Goal: Task Accomplishment & Management: Manage account settings

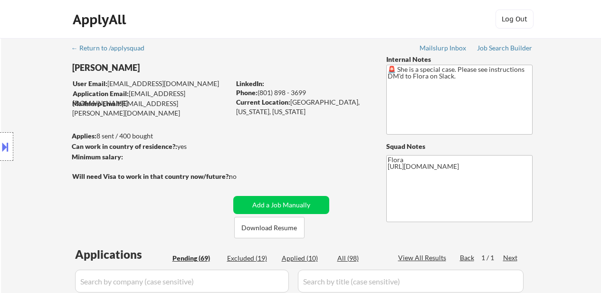
select select ""pending""
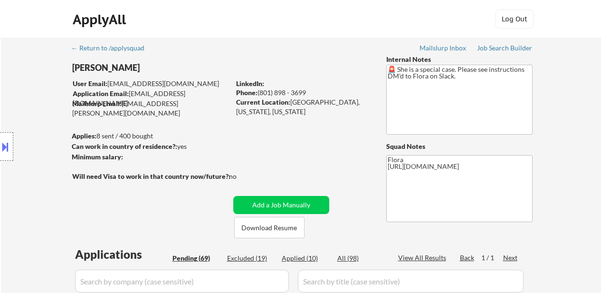
select select ""pending""
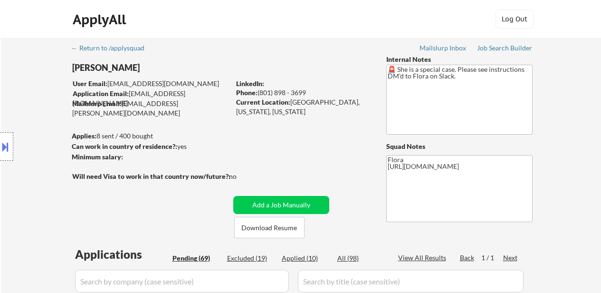
select select ""pending""
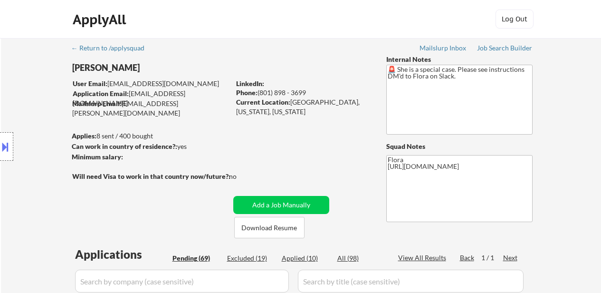
select select ""pending""
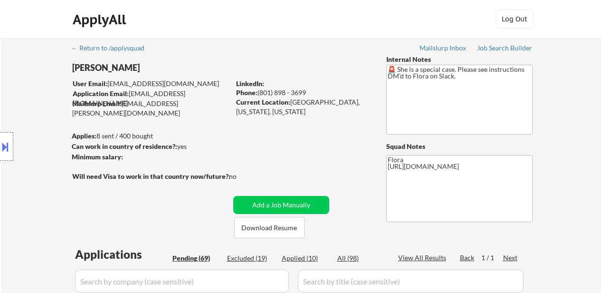
select select ""pending""
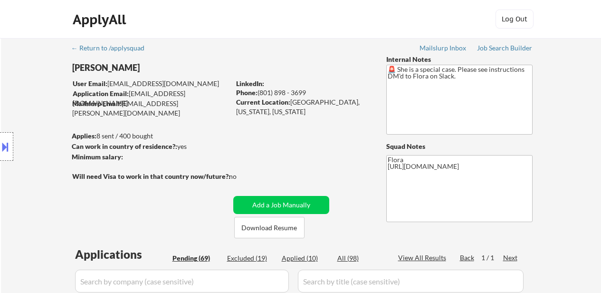
select select ""pending""
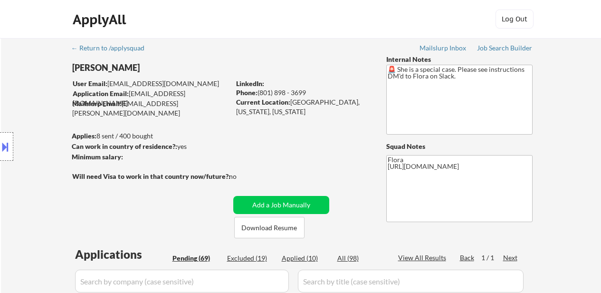
select select ""pending""
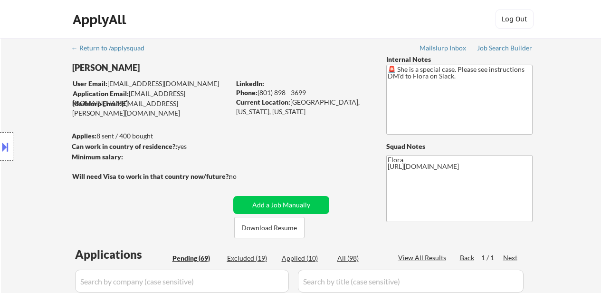
select select ""pending""
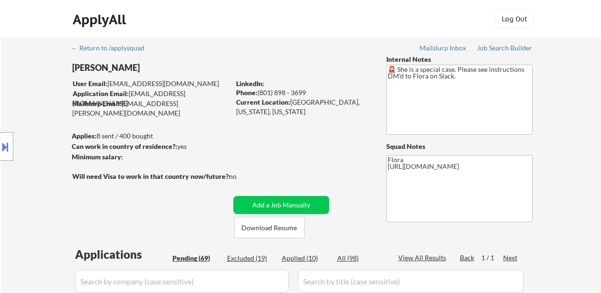
select select ""pending""
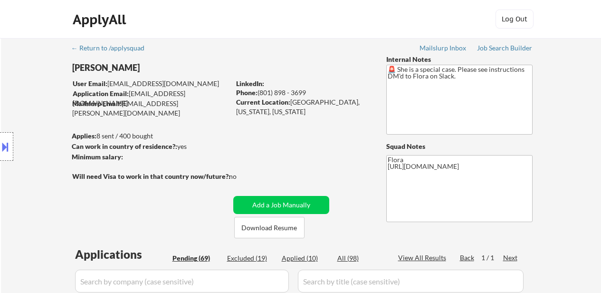
select select ""pending""
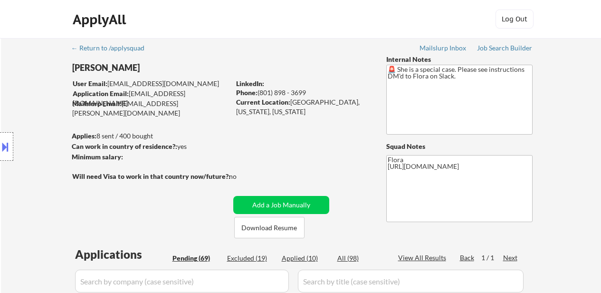
select select ""pending""
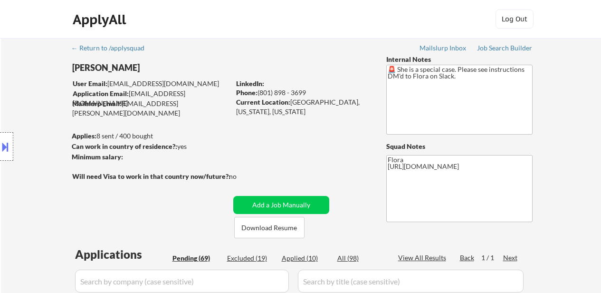
select select ""pending""
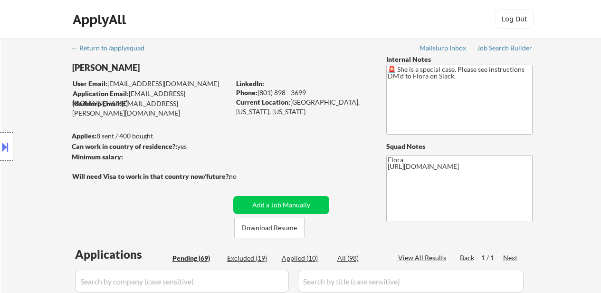
select select ""pending""
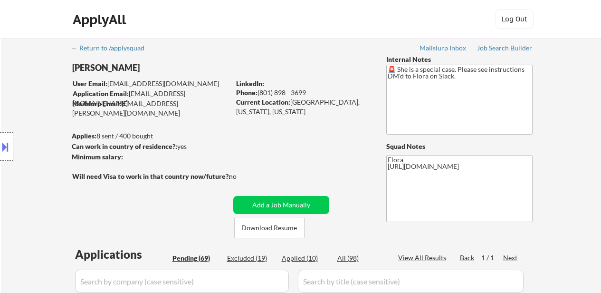
select select ""pending""
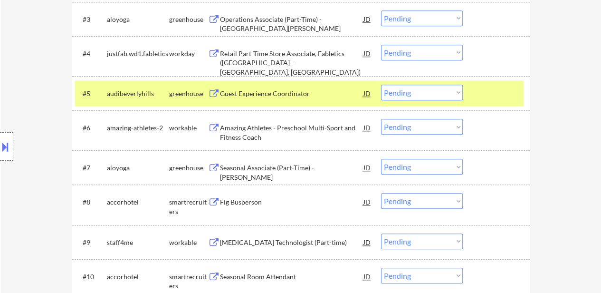
scroll to position [380, 0]
click at [408, 49] on select "Choose an option... Pending Applied Excluded (Questions) Excluded (Expired) Exc…" at bounding box center [422, 53] width 82 height 16
click at [381, 45] on select "Choose an option... Pending Applied Excluded (Questions) Excluded (Expired) Exc…" at bounding box center [422, 53] width 82 height 16
click at [248, 130] on div "Amazing Athletes - Preschool Multi-Sport and Fitness Coach" at bounding box center [292, 132] width 144 height 19
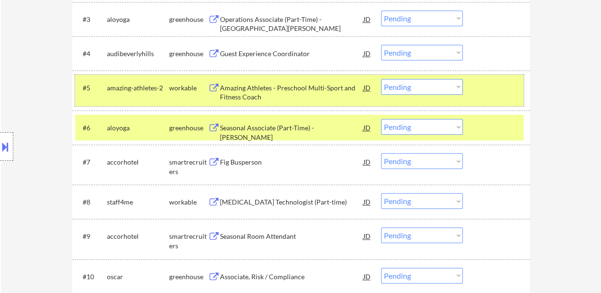
click at [484, 97] on div "#5 amazing-athletes-2 workable Amazing Athletes - Preschool Multi-Sport and Fit…" at bounding box center [299, 90] width 449 height 31
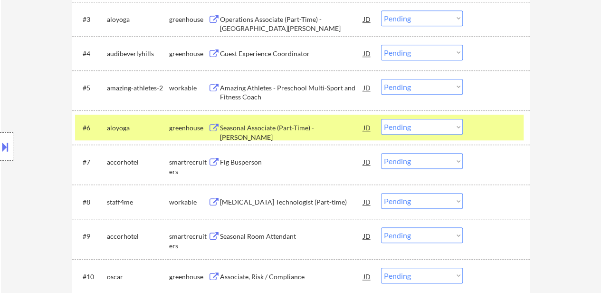
click at [489, 126] on div at bounding box center [498, 127] width 42 height 17
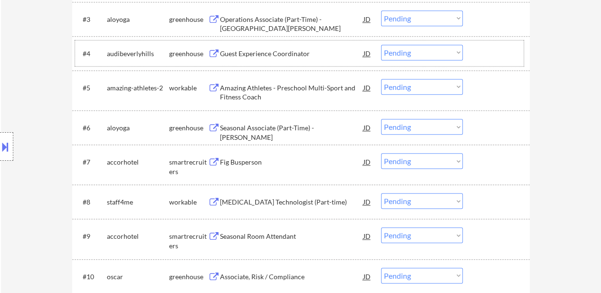
click at [482, 51] on div at bounding box center [498, 53] width 42 height 17
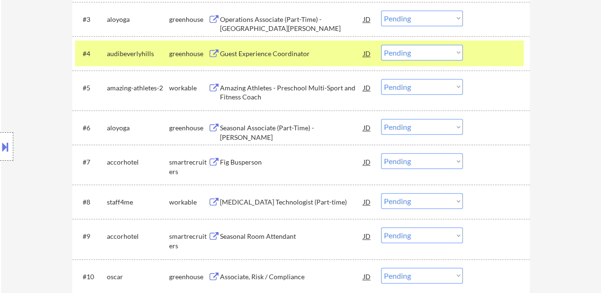
click at [481, 87] on div at bounding box center [498, 87] width 42 height 17
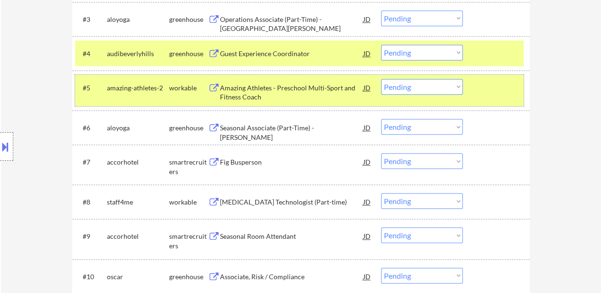
click at [404, 54] on select "Choose an option... Pending Applied Excluded (Questions) Excluded (Expired) Exc…" at bounding box center [422, 53] width 82 height 16
click at [381, 45] on select "Choose an option... Pending Applied Excluded (Questions) Excluded (Expired) Exc…" at bounding box center [422, 53] width 82 height 16
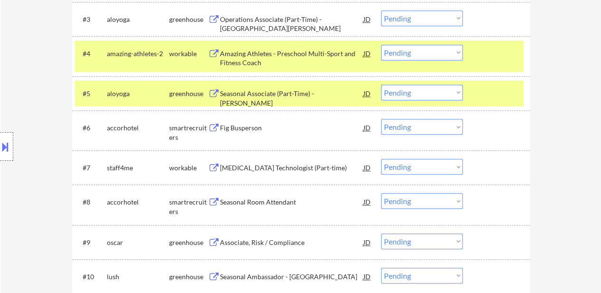
click at [489, 94] on div at bounding box center [498, 93] width 42 height 17
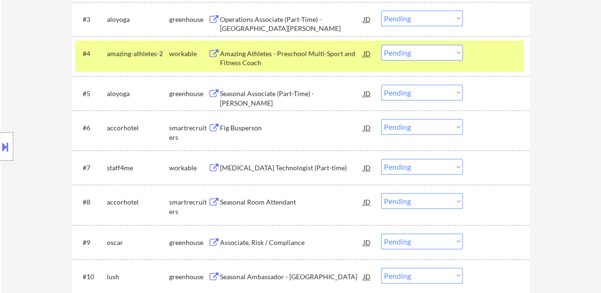
click at [249, 131] on div "Fig Busperson" at bounding box center [292, 128] width 144 height 10
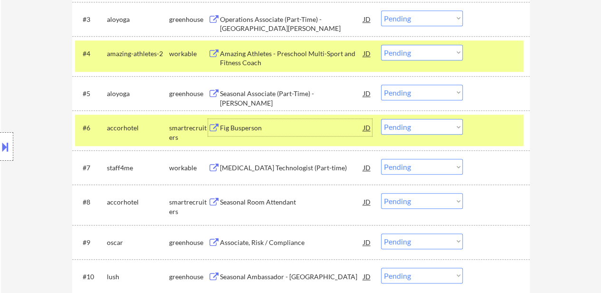
click at [412, 58] on select "Choose an option... Pending Applied Excluded (Questions) Excluded (Expired) Exc…" at bounding box center [422, 53] width 82 height 16
click at [381, 45] on select "Choose an option... Pending Applied Excluded (Questions) Excluded (Expired) Exc…" at bounding box center [422, 53] width 82 height 16
select select ""pending""
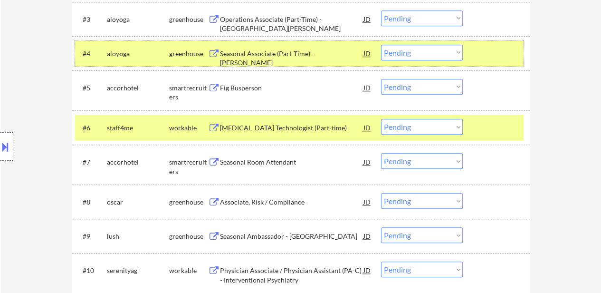
click at [492, 59] on div at bounding box center [498, 53] width 42 height 17
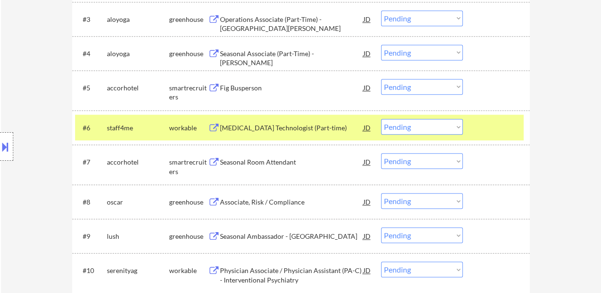
click at [480, 117] on div "#6 staff4me workable [MEDICAL_DATA] Technologist (Part-time) JD Choose an optio…" at bounding box center [299, 128] width 449 height 26
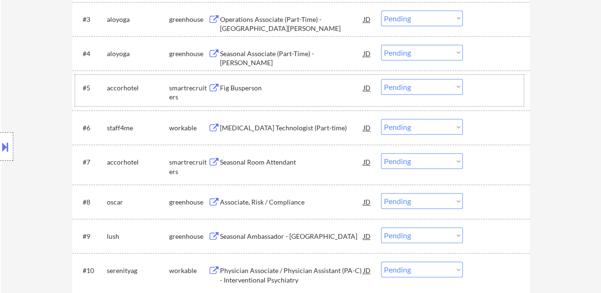
click at [502, 85] on div at bounding box center [498, 87] width 42 height 17
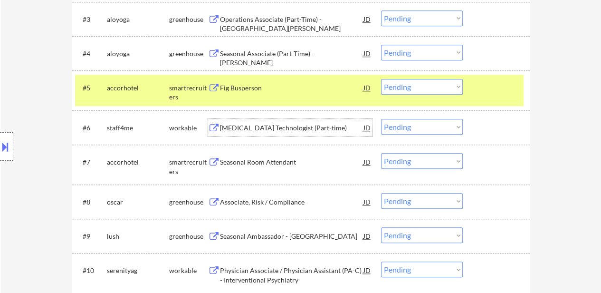
click at [256, 131] on div "[MEDICAL_DATA] Technologist (Part-time)" at bounding box center [292, 128] width 144 height 10
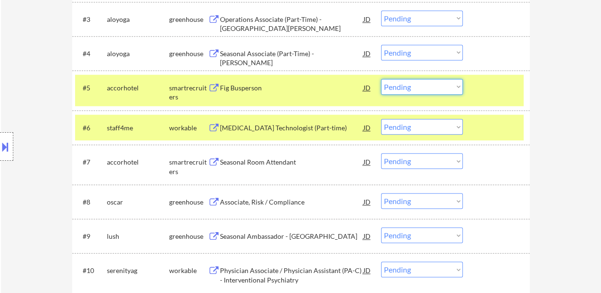
click at [425, 83] on select "Choose an option... Pending Applied Excluded (Questions) Excluded (Expired) Exc…" at bounding box center [422, 87] width 82 height 16
click at [381, 79] on select "Choose an option... Pending Applied Excluded (Questions) Excluded (Expired) Exc…" at bounding box center [422, 87] width 82 height 16
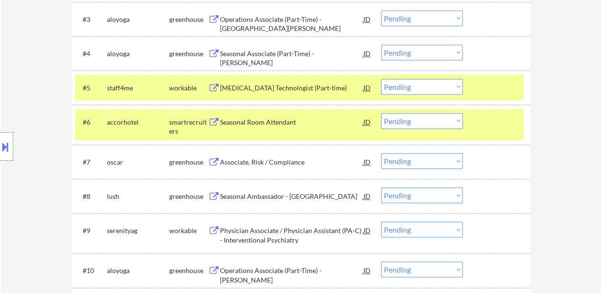
click at [432, 91] on select "Choose an option... Pending Applied Excluded (Questions) Excluded (Expired) Exc…" at bounding box center [422, 87] width 82 height 16
click at [381, 79] on select "Choose an option... Pending Applied Excluded (Questions) Excluded (Expired) Exc…" at bounding box center [422, 87] width 82 height 16
select select ""pending""
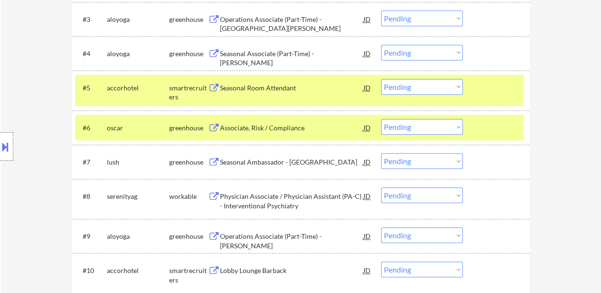
click at [480, 86] on div at bounding box center [498, 87] width 42 height 17
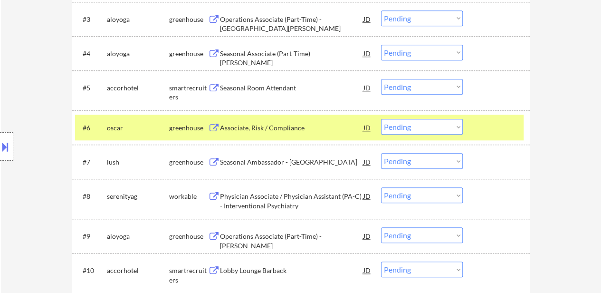
click at [480, 116] on div "#6 [PERSON_NAME] Associate, Risk / Compliance JD Choose an option... Pending Ap…" at bounding box center [299, 128] width 449 height 26
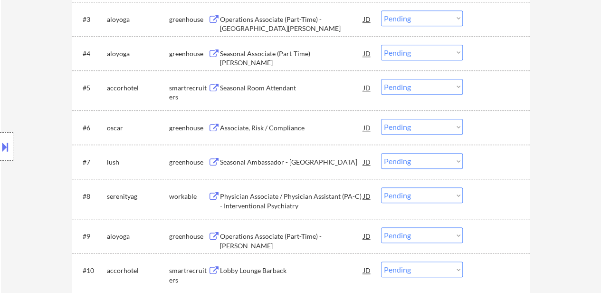
click at [282, 81] on div "Seasonal Room Attendant" at bounding box center [292, 87] width 144 height 17
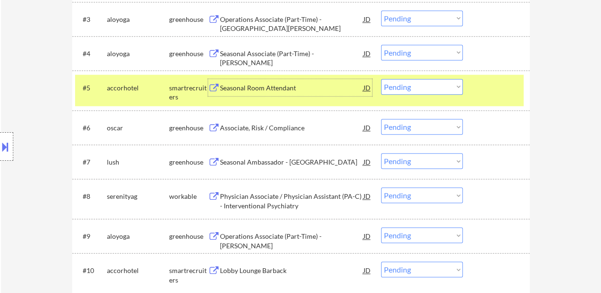
click at [256, 124] on div "Associate, Risk / Compliance" at bounding box center [292, 128] width 144 height 10
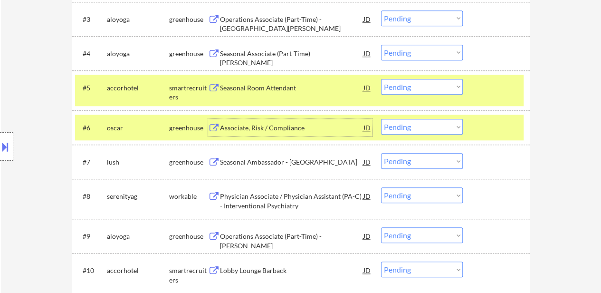
drag, startPoint x: 441, startPoint y: 120, endPoint x: 438, endPoint y: 125, distance: 5.5
click at [441, 120] on select "Choose an option... Pending Applied Excluded (Questions) Excluded (Expired) Exc…" at bounding box center [422, 127] width 82 height 16
click at [381, 119] on select "Choose an option... Pending Applied Excluded (Questions) Excluded (Expired) Exc…" at bounding box center [422, 127] width 82 height 16
click at [297, 161] on div "Seasonal Ambassador - [GEOGRAPHIC_DATA]" at bounding box center [292, 162] width 144 height 10
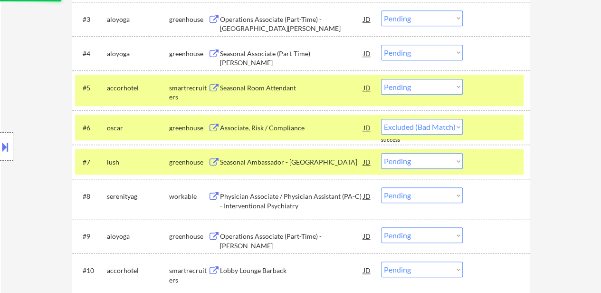
select select ""pending""
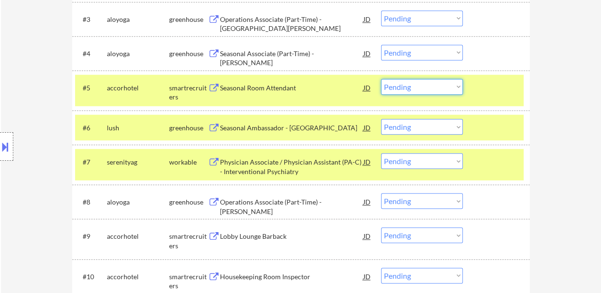
click at [428, 88] on select "Choose an option... Pending Applied Excluded (Questions) Excluded (Expired) Exc…" at bounding box center [422, 87] width 82 height 16
click at [381, 79] on select "Choose an option... Pending Applied Excluded (Questions) Excluded (Expired) Exc…" at bounding box center [422, 87] width 82 height 16
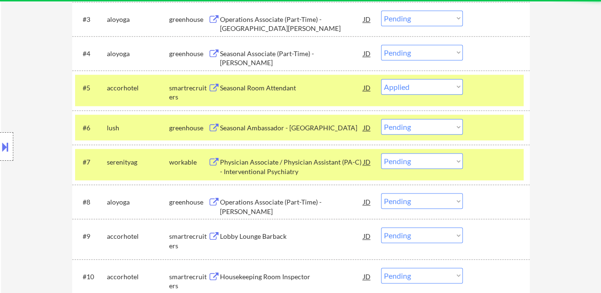
select select ""pending""
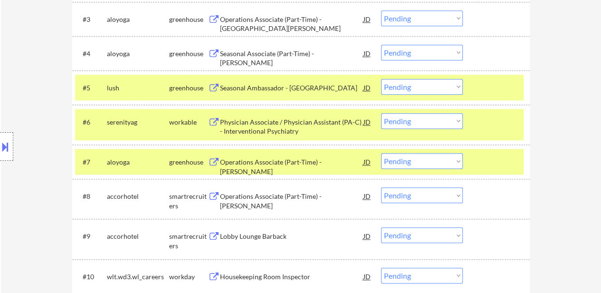
click at [500, 120] on div at bounding box center [498, 121] width 42 height 17
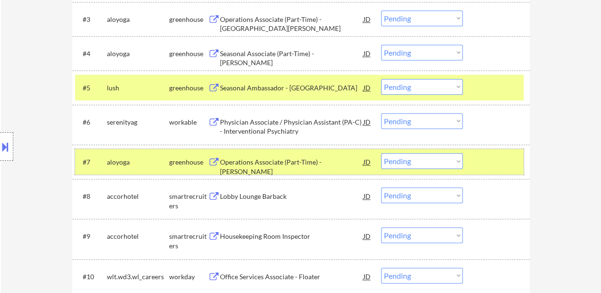
click at [491, 155] on div at bounding box center [498, 161] width 42 height 17
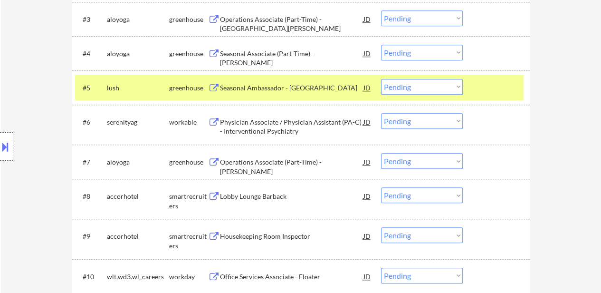
click at [299, 126] on div "Physician Associate / Physician Assistant (PA-C) - Interventional Psychiatry" at bounding box center [292, 126] width 144 height 19
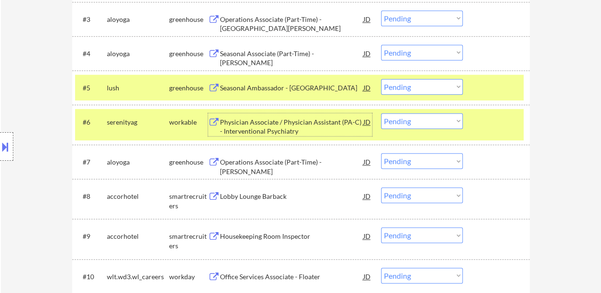
click at [432, 119] on select "Choose an option... Pending Applied Excluded (Questions) Excluded (Expired) Exc…" at bounding box center [422, 121] width 82 height 16
click at [381, 113] on select "Choose an option... Pending Applied Excluded (Questions) Excluded (Expired) Exc…" at bounding box center [422, 121] width 82 height 16
select select ""pending""
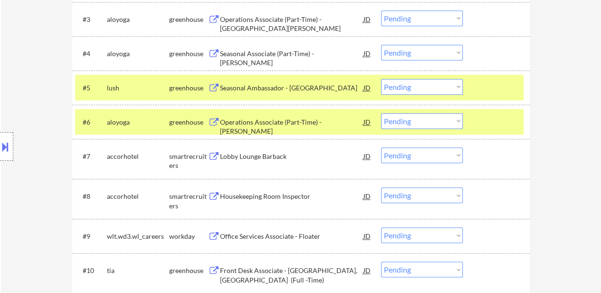
click at [503, 86] on div at bounding box center [498, 87] width 42 height 17
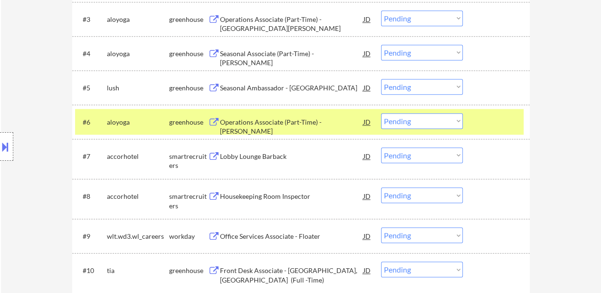
click at [491, 124] on div at bounding box center [498, 121] width 42 height 17
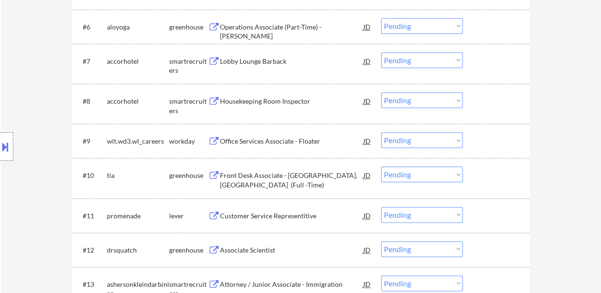
scroll to position [428, 0]
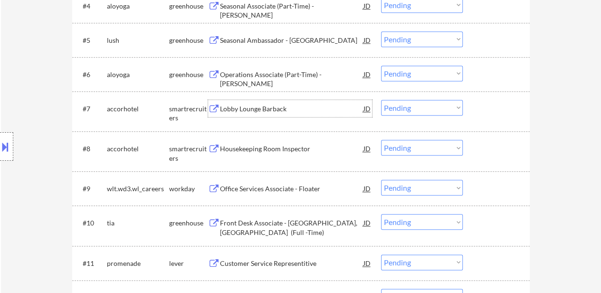
click at [273, 107] on div "Lobby Lounge Barback" at bounding box center [292, 109] width 144 height 10
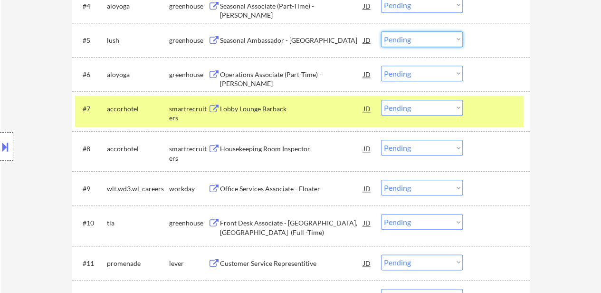
click at [407, 38] on select "Choose an option... Pending Applied Excluded (Questions) Excluded (Expired) Exc…" at bounding box center [422, 39] width 82 height 16
click at [381, 31] on select "Choose an option... Pending Applied Excluded (Questions) Excluded (Expired) Exc…" at bounding box center [422, 39] width 82 height 16
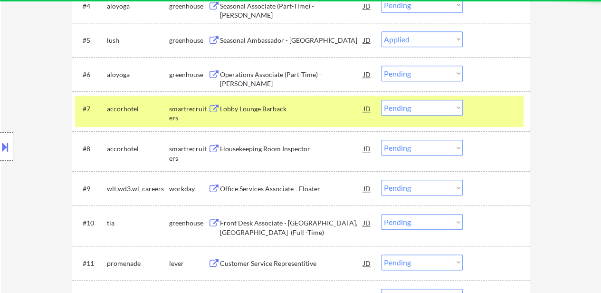
select select ""pending""
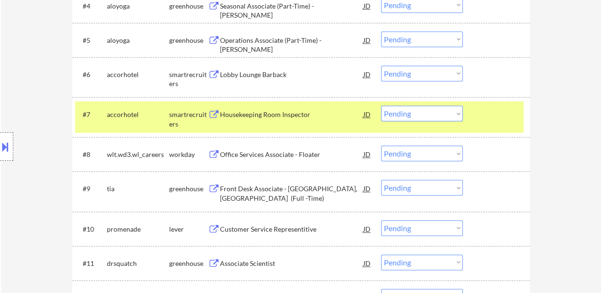
click at [475, 107] on div "#7 accorhotel smartrecruiters Housekeeping Room Inspector [PERSON_NAME] an opti…" at bounding box center [299, 116] width 449 height 31
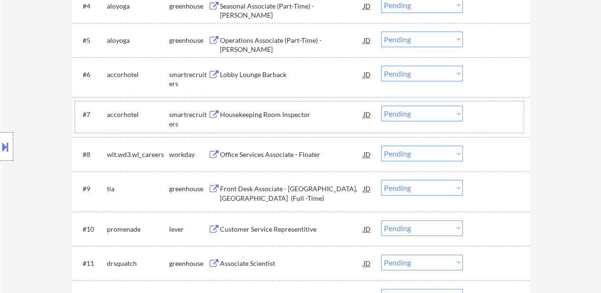
click at [417, 75] on select "Choose an option... Pending Applied Excluded (Questions) Excluded (Expired) Exc…" at bounding box center [422, 74] width 82 height 16
click at [381, 66] on select "Choose an option... Pending Applied Excluded (Questions) Excluded (Expired) Exc…" at bounding box center [422, 74] width 82 height 16
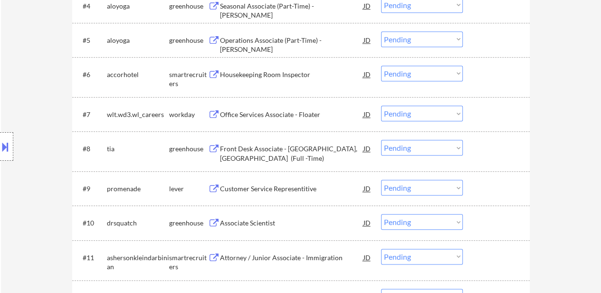
click at [281, 71] on div "Housekeeping Room Inspector" at bounding box center [292, 75] width 144 height 10
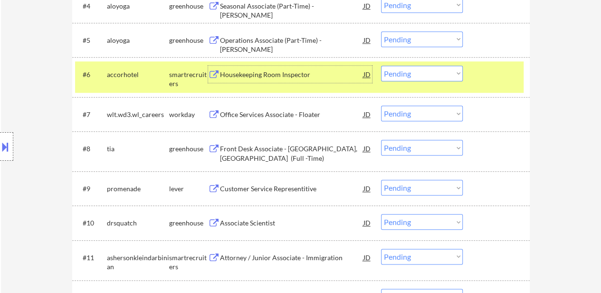
click at [277, 108] on div "Office Services Associate - Floater" at bounding box center [292, 114] width 144 height 17
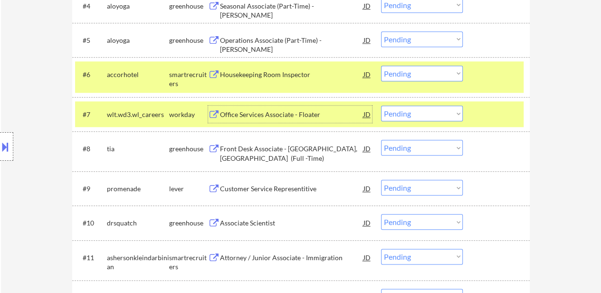
click at [444, 74] on select "Choose an option... Pending Applied Excluded (Questions) Excluded (Expired) Exc…" at bounding box center [422, 74] width 82 height 16
click at [381, 66] on select "Choose an option... Pending Applied Excluded (Questions) Excluded (Expired) Exc…" at bounding box center [422, 74] width 82 height 16
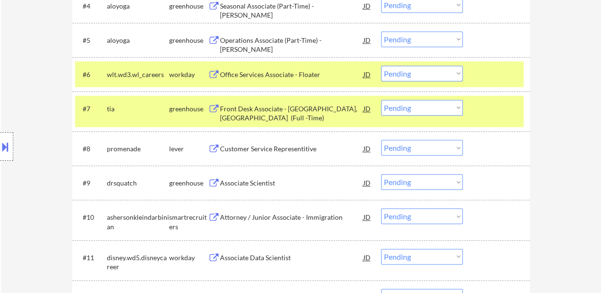
click at [481, 109] on div at bounding box center [498, 108] width 42 height 17
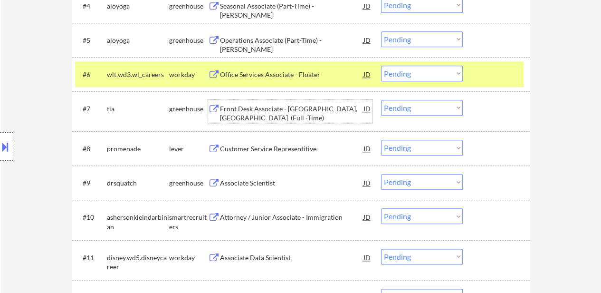
click at [286, 108] on div "Front Desk Associate - [GEOGRAPHIC_DATA], [GEOGRAPHIC_DATA] (Full -Time)" at bounding box center [292, 113] width 144 height 19
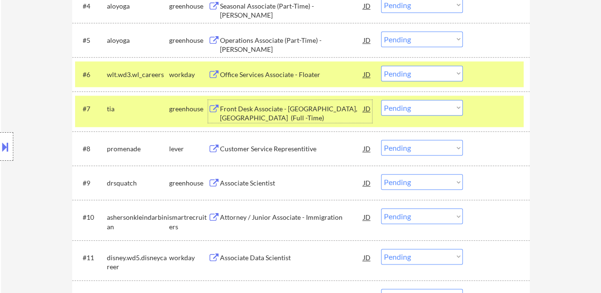
click at [414, 78] on select "Choose an option... Pending Applied Excluded (Questions) Excluded (Expired) Exc…" at bounding box center [422, 74] width 82 height 16
click at [381, 66] on select "Choose an option... Pending Applied Excluded (Questions) Excluded (Expired) Exc…" at bounding box center [422, 74] width 82 height 16
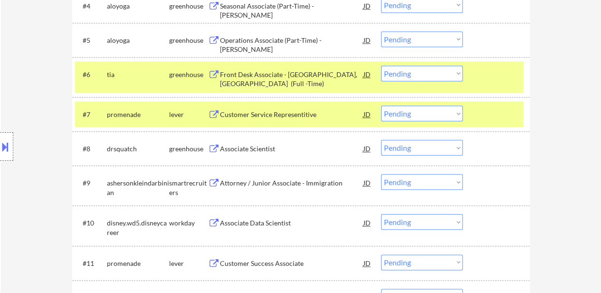
click at [502, 109] on div at bounding box center [498, 114] width 42 height 17
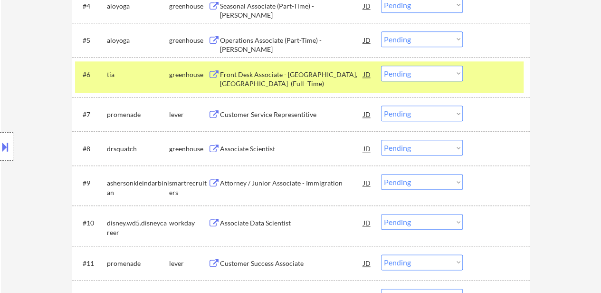
click at [257, 116] on div "Customer Service Representitive" at bounding box center [292, 115] width 144 height 10
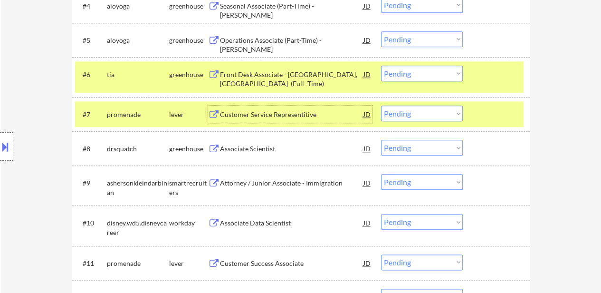
click at [432, 72] on select "Choose an option... Pending Applied Excluded (Questions) Excluded (Expired) Exc…" at bounding box center [422, 74] width 82 height 16
click at [381, 66] on select "Choose an option... Pending Applied Excluded (Questions) Excluded (Expired) Exc…" at bounding box center [422, 74] width 82 height 16
select select ""pending""
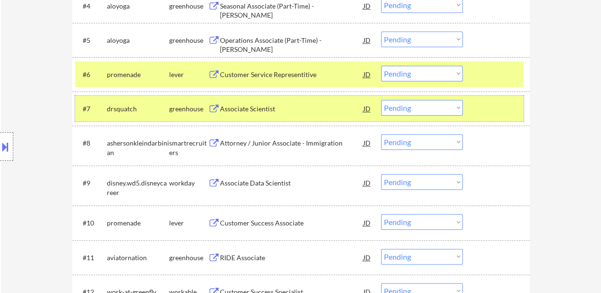
click at [497, 100] on div at bounding box center [498, 108] width 42 height 17
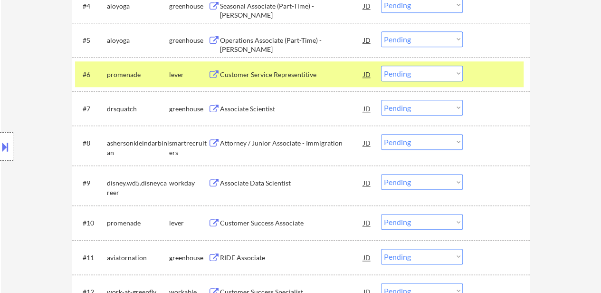
click at [248, 109] on div "Associate Scientist" at bounding box center [292, 109] width 144 height 10
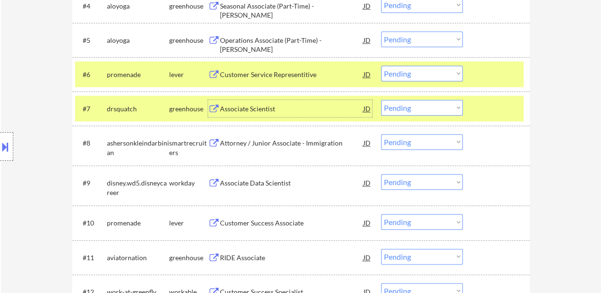
click at [417, 110] on select "Choose an option... Pending Applied Excluded (Questions) Excluded (Expired) Exc…" at bounding box center [422, 108] width 82 height 16
click at [381, 100] on select "Choose an option... Pending Applied Excluded (Questions) Excluded (Expired) Exc…" at bounding box center [422, 108] width 82 height 16
click at [306, 145] on div "Attorney / Junior Associate - Immigration" at bounding box center [292, 143] width 144 height 10
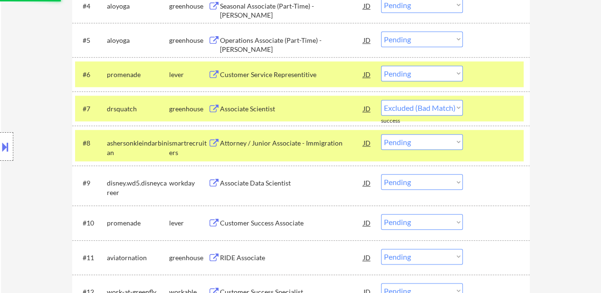
select select ""pending""
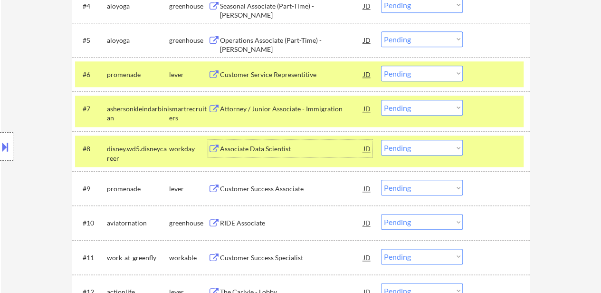
click at [396, 145] on select "Choose an option... Pending Applied Excluded (Questions) Excluded (Expired) Exc…" at bounding box center [422, 148] width 82 height 16
click at [381, 140] on select "Choose an option... Pending Applied Excluded (Questions) Excluded (Expired) Exc…" at bounding box center [422, 148] width 82 height 16
select select ""pending""
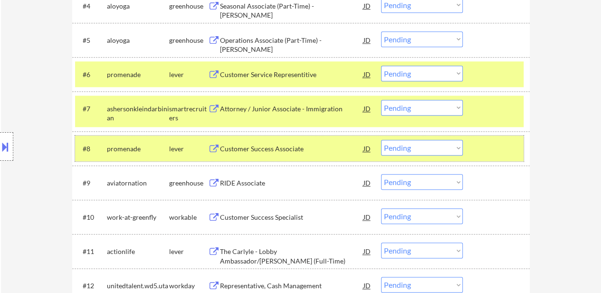
click at [504, 148] on div at bounding box center [498, 148] width 42 height 17
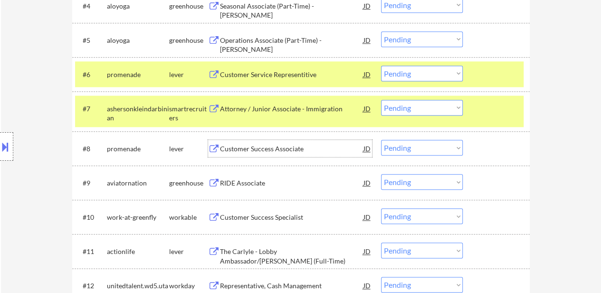
click at [270, 151] on div "Customer Success Associate" at bounding box center [292, 149] width 144 height 10
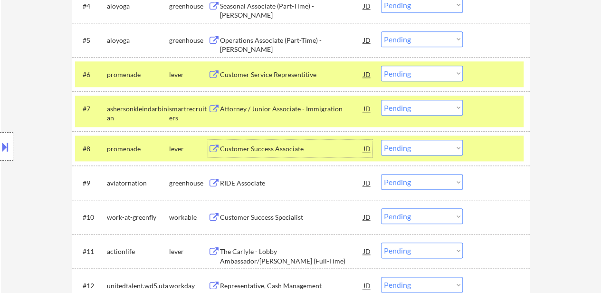
click at [417, 70] on select "Choose an option... Pending Applied Excluded (Questions) Excluded (Expired) Exc…" at bounding box center [422, 74] width 82 height 16
click at [381, 66] on select "Choose an option... Pending Applied Excluded (Questions) Excluded (Expired) Exc…" at bounding box center [422, 74] width 82 height 16
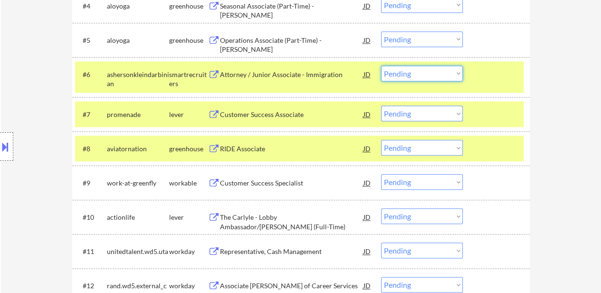
click at [420, 72] on select "Choose an option... Pending Applied Excluded (Questions) Excluded (Expired) Exc…" at bounding box center [422, 74] width 82 height 16
click at [381, 66] on select "Choose an option... Pending Applied Excluded (Questions) Excluded (Expired) Exc…" at bounding box center [422, 74] width 82 height 16
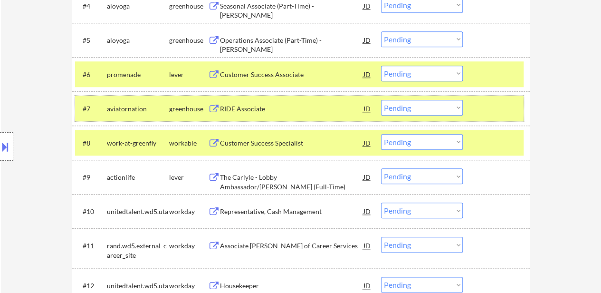
click at [489, 107] on div at bounding box center [498, 108] width 42 height 17
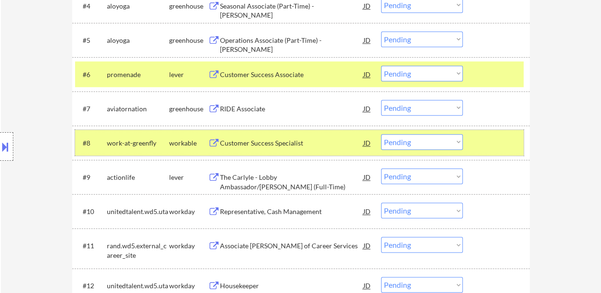
click at [480, 151] on div "#8 work-at-greenfly workable Customer Success Specialist JD Choose an option...…" at bounding box center [299, 143] width 449 height 26
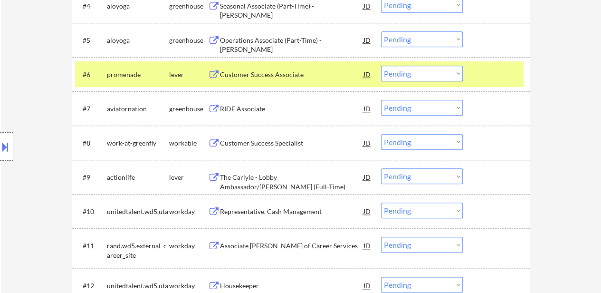
click at [240, 111] on div "RIDE Associate" at bounding box center [292, 109] width 144 height 10
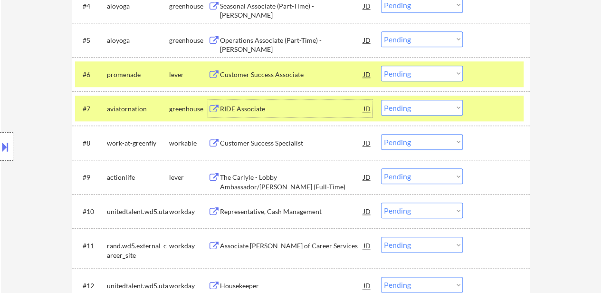
click at [436, 75] on select "Choose an option... Pending Applied Excluded (Questions) Excluded (Expired) Exc…" at bounding box center [422, 74] width 82 height 16
click at [381, 66] on select "Choose an option... Pending Applied Excluded (Questions) Excluded (Expired) Exc…" at bounding box center [422, 74] width 82 height 16
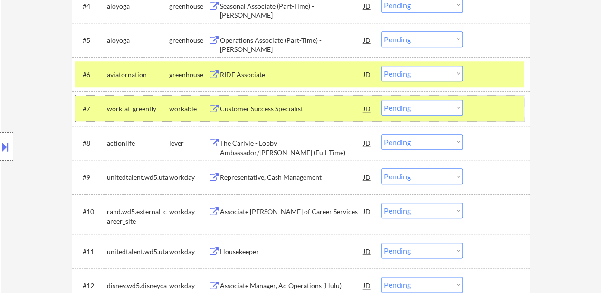
click at [467, 103] on div "#7 work-at-greenfly workable Customer Success Specialist JD Choose an option...…" at bounding box center [299, 109] width 449 height 26
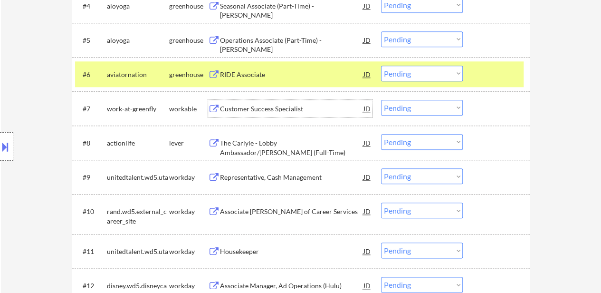
click at [269, 109] on div "Customer Success Specialist" at bounding box center [292, 109] width 144 height 10
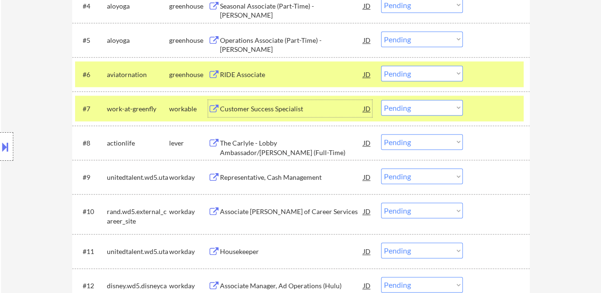
click at [405, 71] on select "Choose an option... Pending Applied Excluded (Questions) Excluded (Expired) Exc…" at bounding box center [422, 74] width 82 height 16
click at [381, 66] on select "Choose an option... Pending Applied Excluded (Questions) Excluded (Expired) Exc…" at bounding box center [422, 74] width 82 height 16
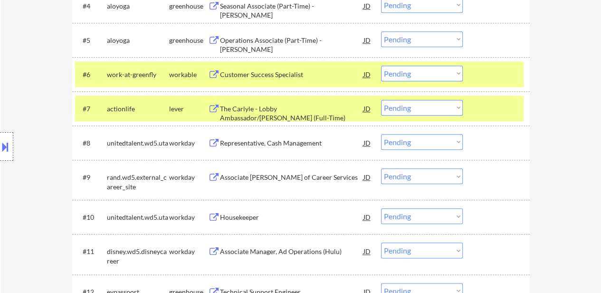
click at [469, 109] on div "#7 actionlife lever The Carlyle - Lobby Ambassador/Valet (Full-Time) JD Choose …" at bounding box center [299, 109] width 449 height 26
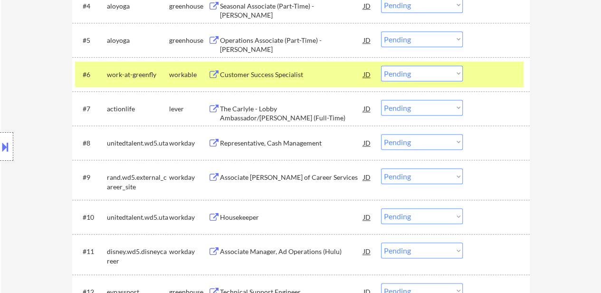
click at [271, 114] on div "The Carlyle - Lobby Ambassador/[PERSON_NAME] (Full-Time)" at bounding box center [292, 108] width 144 height 17
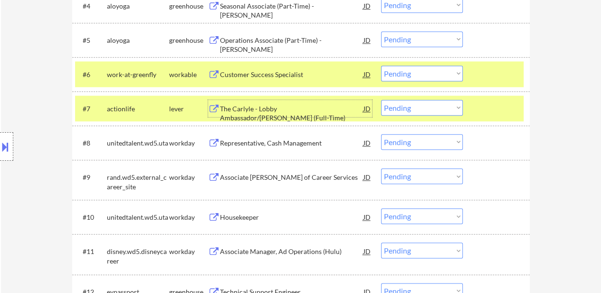
click at [410, 73] on select "Choose an option... Pending Applied Excluded (Questions) Excluded (Expired) Exc…" at bounding box center [422, 74] width 82 height 16
click at [381, 66] on select "Choose an option... Pending Applied Excluded (Questions) Excluded (Expired) Exc…" at bounding box center [422, 74] width 82 height 16
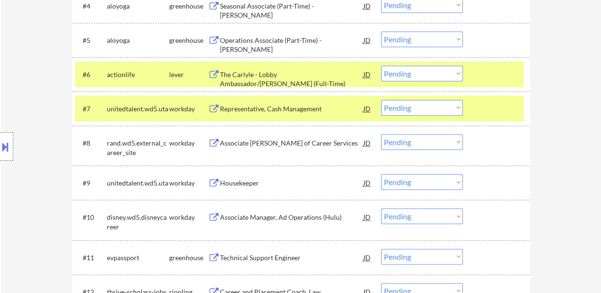
click at [495, 78] on div at bounding box center [498, 74] width 42 height 17
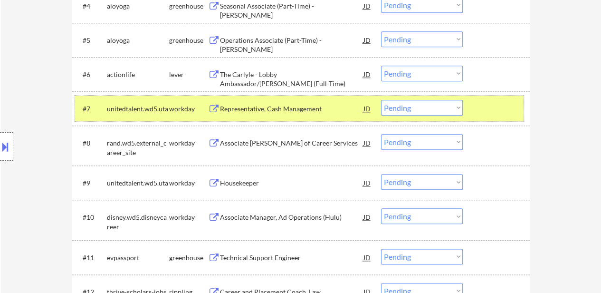
click at [486, 110] on div at bounding box center [498, 108] width 42 height 17
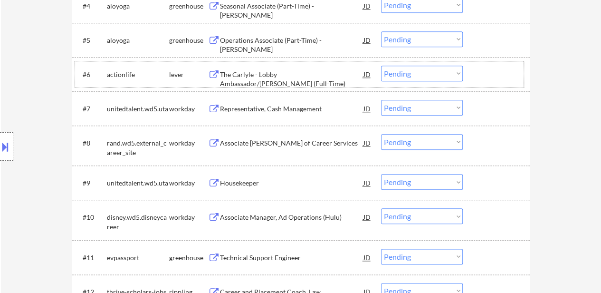
click at [491, 68] on div at bounding box center [498, 74] width 42 height 17
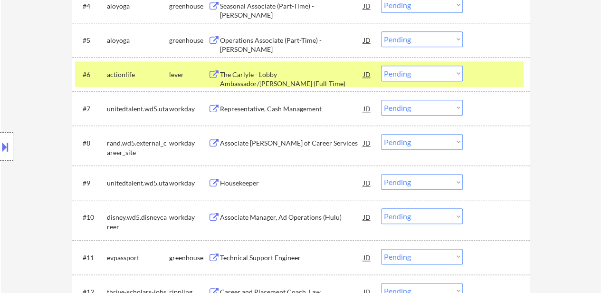
click at [256, 107] on div "Representative, Cash Management" at bounding box center [292, 109] width 144 height 10
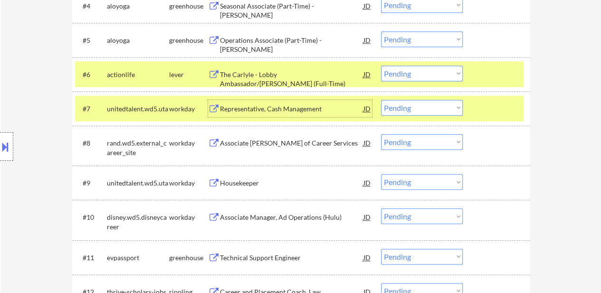
click at [434, 75] on select "Choose an option... Pending Applied Excluded (Questions) Excluded (Expired) Exc…" at bounding box center [422, 74] width 82 height 16
click at [381, 66] on select "Choose an option... Pending Applied Excluded (Questions) Excluded (Expired) Exc…" at bounding box center [422, 74] width 82 height 16
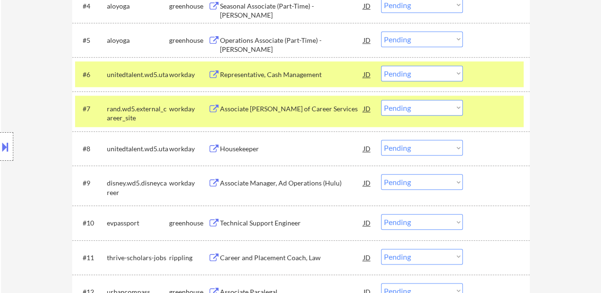
click at [438, 76] on select "Choose an option... Pending Applied Excluded (Questions) Excluded (Expired) Exc…" at bounding box center [422, 74] width 82 height 16
click at [381, 66] on select "Choose an option... Pending Applied Excluded (Questions) Excluded (Expired) Exc…" at bounding box center [422, 74] width 82 height 16
click at [274, 105] on div "Associate [PERSON_NAME] of Career Services" at bounding box center [292, 109] width 144 height 10
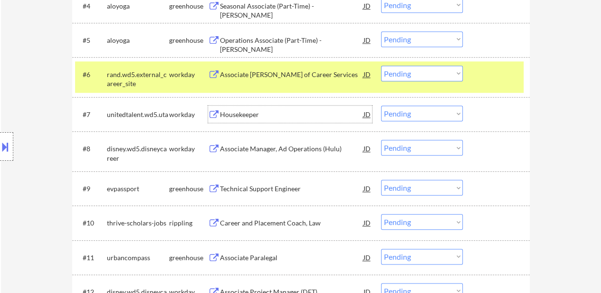
click at [254, 122] on div "Housekeeper" at bounding box center [292, 114] width 144 height 17
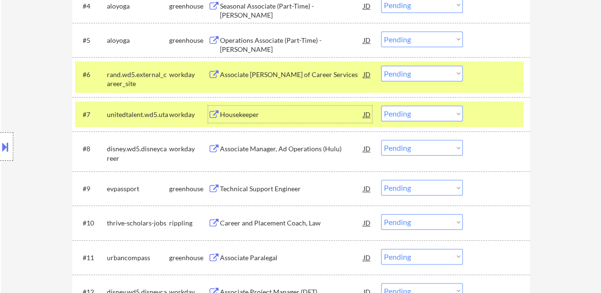
click at [388, 76] on select "Choose an option... Pending Applied Excluded (Questions) Excluded (Expired) Exc…" at bounding box center [422, 74] width 82 height 16
click at [381, 66] on select "Choose an option... Pending Applied Excluded (Questions) Excluded (Expired) Exc…" at bounding box center [422, 74] width 82 height 16
select select ""pending""
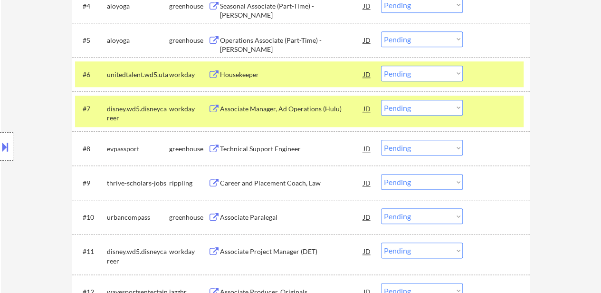
click at [479, 108] on div at bounding box center [498, 108] width 42 height 17
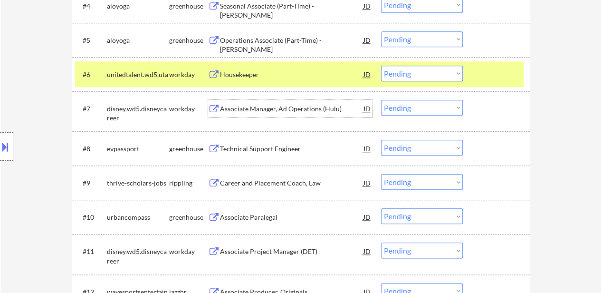
click at [291, 113] on div "Associate Manager, Ad Operations (Hulu)" at bounding box center [292, 109] width 144 height 10
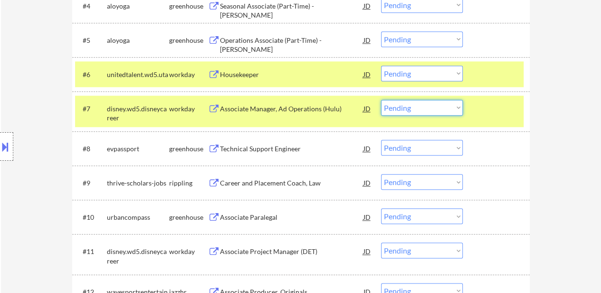
click at [442, 111] on select "Choose an option... Pending Applied Excluded (Questions) Excluded (Expired) Exc…" at bounding box center [422, 108] width 82 height 16
click at [381, 100] on select "Choose an option... Pending Applied Excluded (Questions) Excluded (Expired) Exc…" at bounding box center [422, 108] width 82 height 16
select select ""pending""
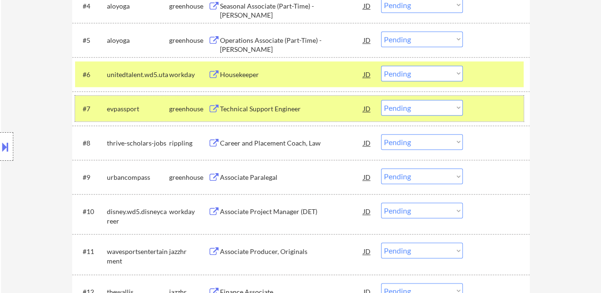
click at [475, 117] on div "#7 evpassport greenhouse Technical Support Engineer JD Choose an option... Pend…" at bounding box center [299, 109] width 449 height 26
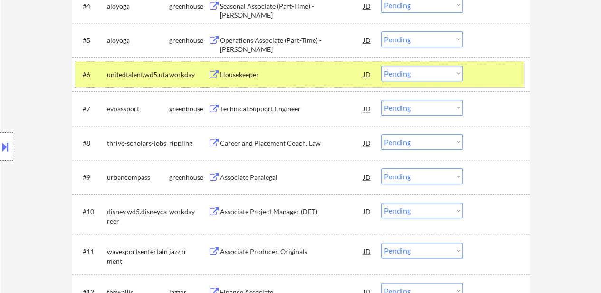
click at [489, 68] on div at bounding box center [498, 74] width 42 height 17
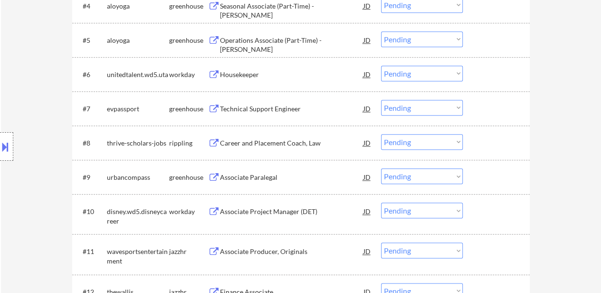
click at [503, 79] on div at bounding box center [498, 74] width 42 height 17
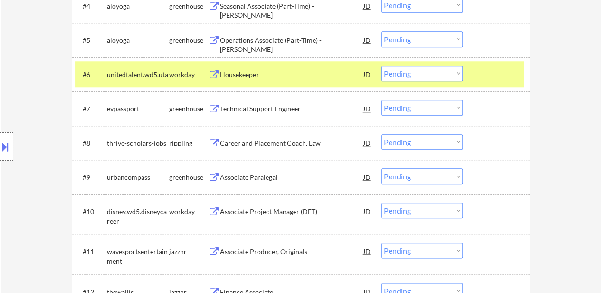
click at [271, 126] on div "#8 thrive-scholars-jobs rippling Career and Placement Coach, Law JD Choose an o…" at bounding box center [301, 143] width 458 height 34
click at [286, 107] on div "Technical Support Engineer" at bounding box center [292, 109] width 144 height 10
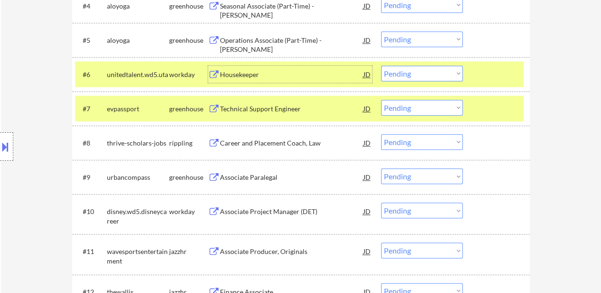
click at [226, 66] on div "Housekeeper" at bounding box center [292, 74] width 144 height 17
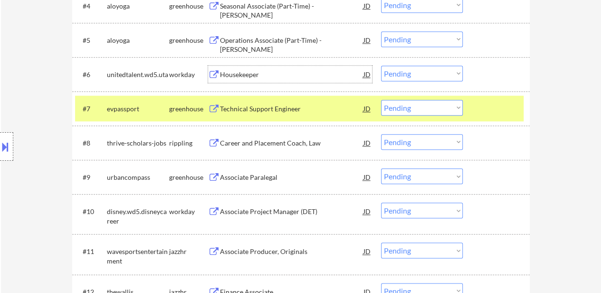
click at [415, 73] on select "Choose an option... Pending Applied Excluded (Questions) Excluded (Expired) Exc…" at bounding box center [422, 74] width 82 height 16
click at [381, 66] on select "Choose an option... Pending Applied Excluded (Questions) Excluded (Expired) Exc…" at bounding box center [422, 74] width 82 height 16
select select ""pending""
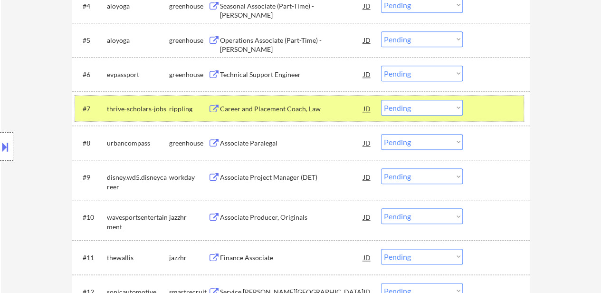
click at [488, 113] on div at bounding box center [498, 108] width 42 height 17
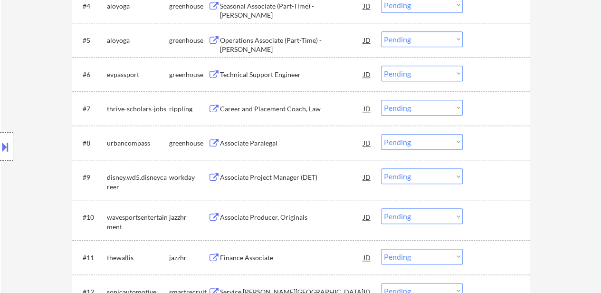
click at [302, 110] on div "Career and Placement Coach, Law" at bounding box center [292, 109] width 144 height 10
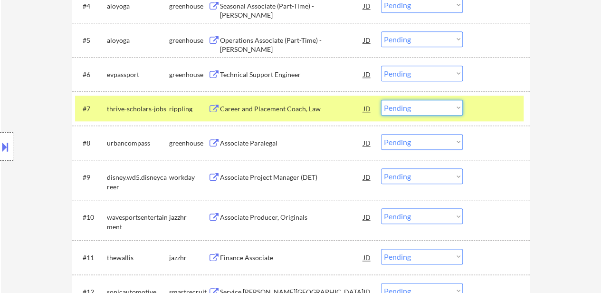
drag, startPoint x: 422, startPoint y: 107, endPoint x: 427, endPoint y: 113, distance: 7.8
click at [422, 107] on select "Choose an option... Pending Applied Excluded (Questions) Excluded (Expired) Exc…" at bounding box center [422, 108] width 82 height 16
click at [381, 100] on select "Choose an option... Pending Applied Excluded (Questions) Excluded (Expired) Exc…" at bounding box center [422, 108] width 82 height 16
select select ""pending""
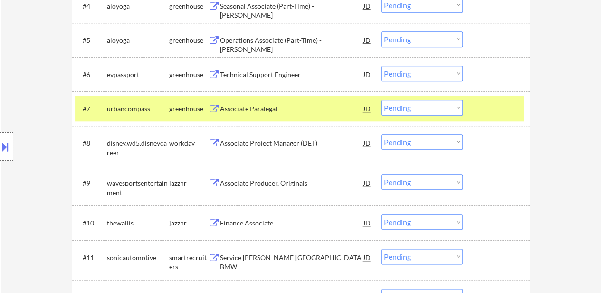
click at [476, 111] on div "#7 urbancompass greenhouse Associate Paralegal JD Choose an option... Pending A…" at bounding box center [299, 109] width 449 height 26
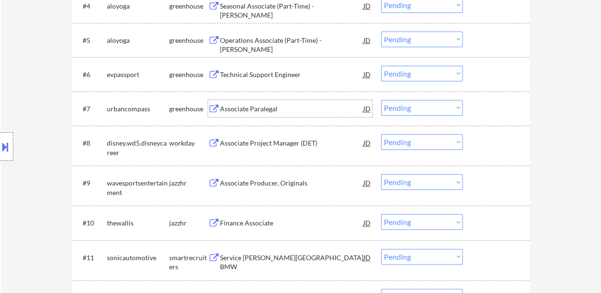
click at [282, 105] on div "Associate Paralegal" at bounding box center [292, 109] width 144 height 10
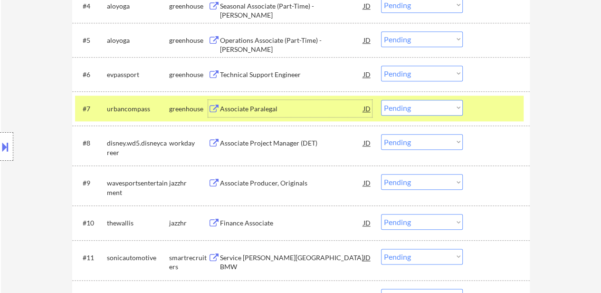
click at [404, 73] on select "Choose an option... Pending Applied Excluded (Questions) Excluded (Expired) Exc…" at bounding box center [422, 74] width 82 height 16
click at [381, 66] on select "Choose an option... Pending Applied Excluded (Questions) Excluded (Expired) Exc…" at bounding box center [422, 74] width 82 height 16
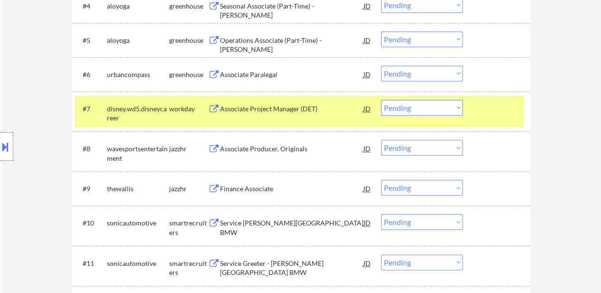
click at [404, 79] on select "Choose an option... Pending Applied Excluded (Questions) Excluded (Expired) Exc…" at bounding box center [422, 74] width 82 height 16
click at [381, 66] on select "Choose an option... Pending Applied Excluded (Questions) Excluded (Expired) Exc…" at bounding box center [422, 74] width 82 height 16
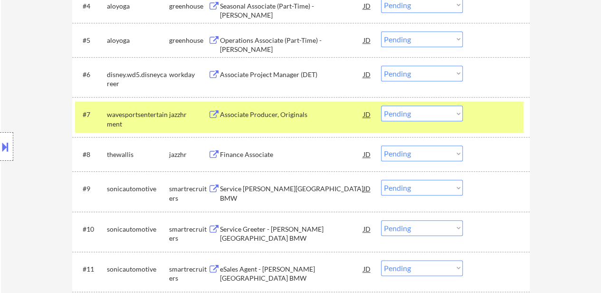
click at [497, 115] on div at bounding box center [498, 114] width 42 height 17
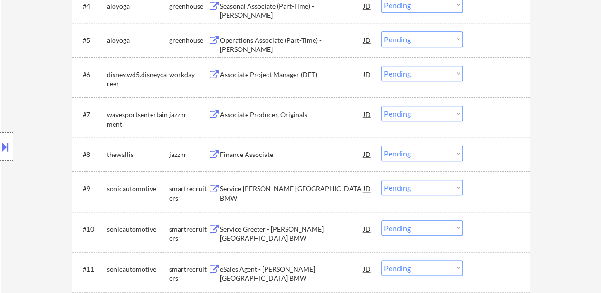
click at [266, 75] on div "Associate Project Manager (DET)" at bounding box center [292, 75] width 144 height 10
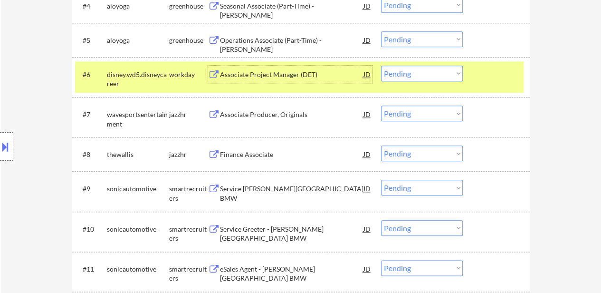
click at [284, 116] on div "Associate Producer, Originals" at bounding box center [292, 115] width 144 height 10
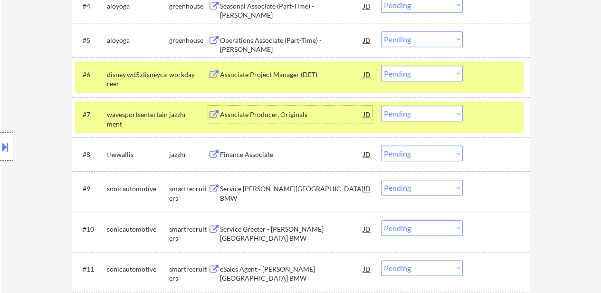
click at [445, 69] on select "Choose an option... Pending Applied Excluded (Questions) Excluded (Expired) Exc…" at bounding box center [422, 74] width 82 height 16
click at [381, 66] on select "Choose an option... Pending Applied Excluded (Questions) Excluded (Expired) Exc…" at bounding box center [422, 74] width 82 height 16
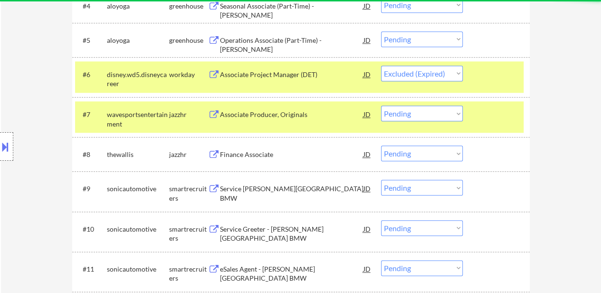
select select ""pending""
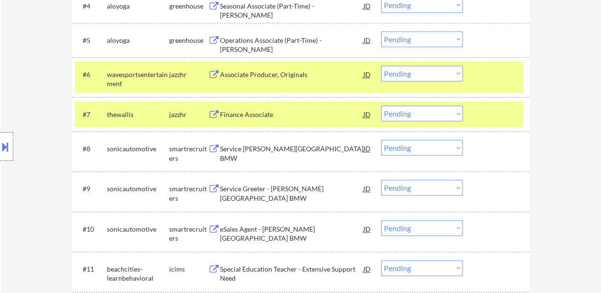
click at [483, 109] on div at bounding box center [498, 114] width 42 height 17
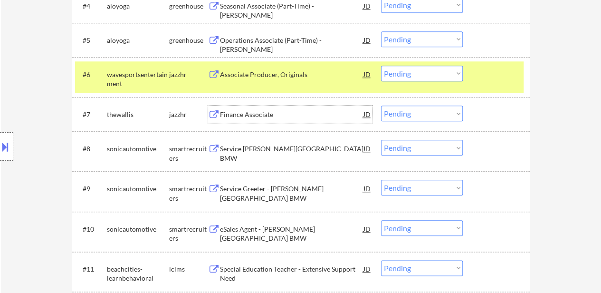
click at [264, 112] on div "Finance Associate" at bounding box center [292, 115] width 144 height 10
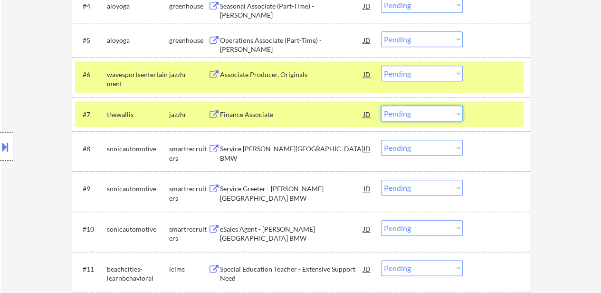
click at [432, 111] on select "Choose an option... Pending Applied Excluded (Questions) Excluded (Expired) Exc…" at bounding box center [422, 114] width 82 height 16
click at [381, 106] on select "Choose an option... Pending Applied Excluded (Questions) Excluded (Expired) Exc…" at bounding box center [422, 114] width 82 height 16
click at [283, 151] on div "Service [PERSON_NAME][GEOGRAPHIC_DATA] BMW" at bounding box center [292, 153] width 144 height 19
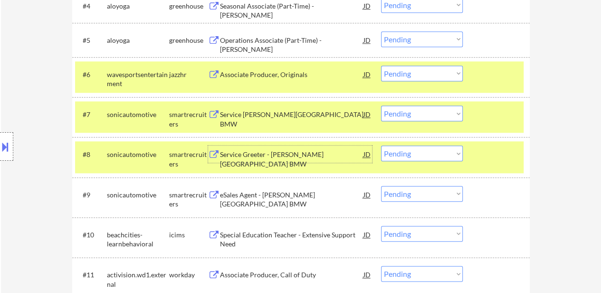
click at [393, 112] on select "Choose an option... Pending Applied Excluded (Questions) Excluded (Expired) Exc…" at bounding box center [422, 114] width 82 height 16
click at [381, 106] on select "Choose an option... Pending Applied Excluded (Questions) Excluded (Expired) Exc…" at bounding box center [422, 114] width 82 height 16
select select ""pending""
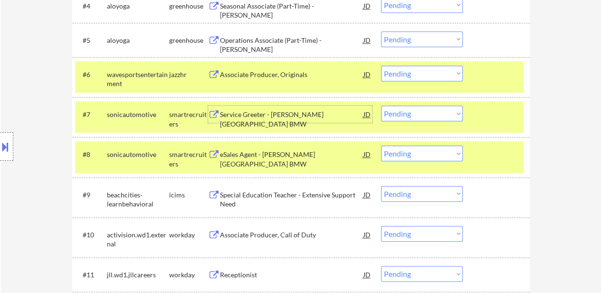
click at [266, 111] on div "Service Greeter - [PERSON_NAME][GEOGRAPHIC_DATA] BMW" at bounding box center [292, 119] width 144 height 19
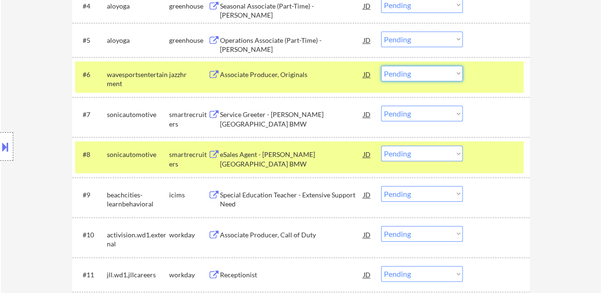
click at [426, 70] on select "Choose an option... Pending Applied Excluded (Questions) Excluded (Expired) Exc…" at bounding box center [422, 74] width 82 height 16
click at [381, 66] on select "Choose an option... Pending Applied Excluded (Questions) Excluded (Expired) Exc…" at bounding box center [422, 74] width 82 height 16
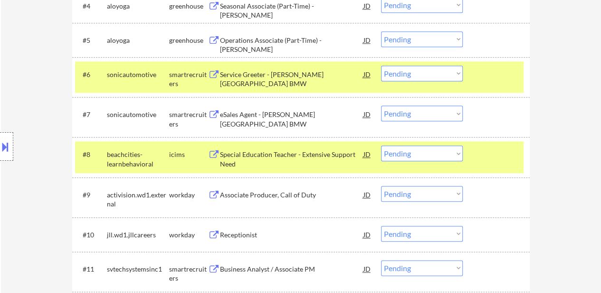
click at [446, 71] on select "Choose an option... Pending Applied Excluded (Questions) Excluded (Expired) Exc…" at bounding box center [422, 74] width 82 height 16
click at [381, 66] on select "Choose an option... Pending Applied Excluded (Questions) Excluded (Expired) Exc…" at bounding box center [422, 74] width 82 height 16
click at [290, 110] on div "eSales Agent - [PERSON_NAME][GEOGRAPHIC_DATA] BMW" at bounding box center [292, 119] width 144 height 19
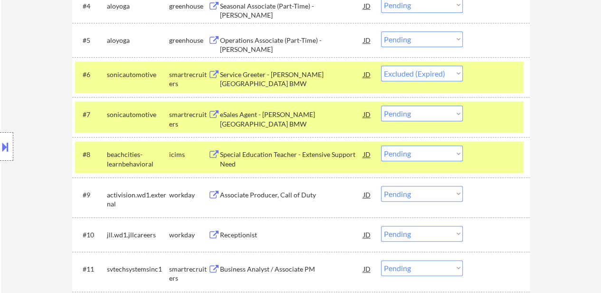
select select ""pending""
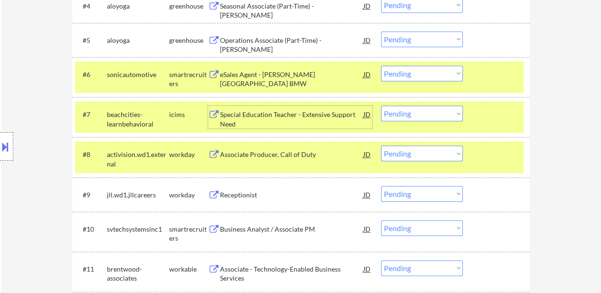
click at [489, 104] on div "#7 beachcities-learnbehavioral icims Special Education Teacher - Extensive Supp…" at bounding box center [299, 116] width 449 height 31
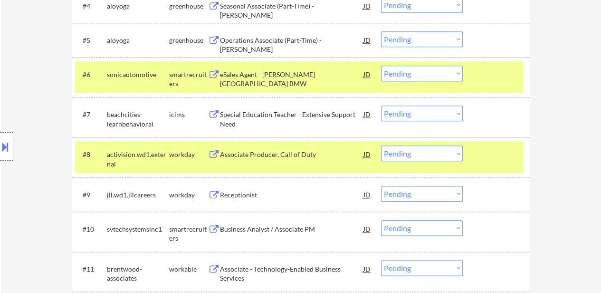
click at [485, 146] on div at bounding box center [498, 153] width 42 height 17
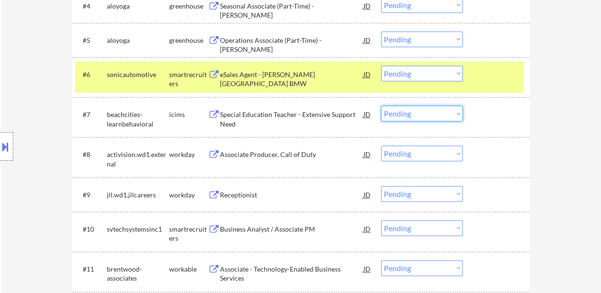
click at [405, 114] on select "Choose an option... Pending Applied Excluded (Questions) Excluded (Expired) Exc…" at bounding box center [422, 114] width 82 height 16
click at [381, 106] on select "Choose an option... Pending Applied Excluded (Questions) Excluded (Expired) Exc…" at bounding box center [422, 114] width 82 height 16
select select ""pending""
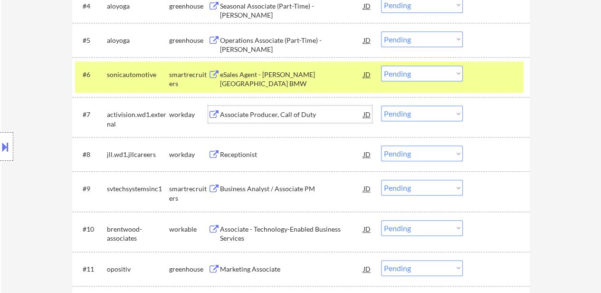
click at [277, 115] on div "Associate Producer, Call of Duty" at bounding box center [292, 115] width 144 height 10
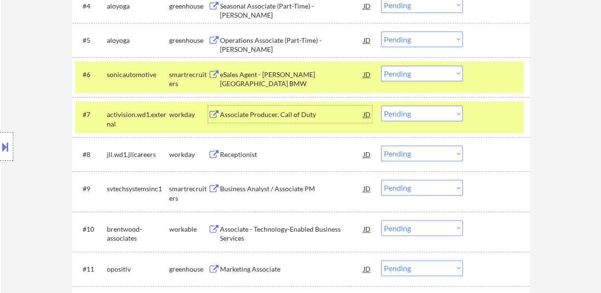
click at [423, 72] on select "Choose an option... Pending Applied Excluded (Questions) Excluded (Expired) Exc…" at bounding box center [422, 74] width 82 height 16
click at [381, 66] on select "Choose an option... Pending Applied Excluded (Questions) Excluded (Expired) Exc…" at bounding box center [422, 74] width 82 height 16
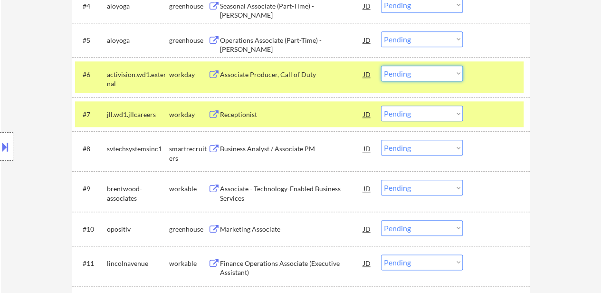
click at [443, 70] on select "Choose an option... Pending Applied Excluded (Questions) Excluded (Expired) Exc…" at bounding box center [422, 74] width 82 height 16
click at [381, 66] on select "Choose an option... Pending Applied Excluded (Questions) Excluded (Expired) Exc…" at bounding box center [422, 74] width 82 height 16
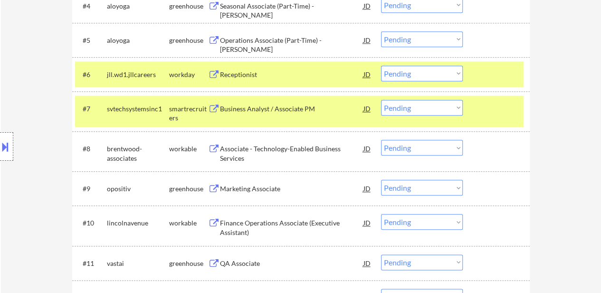
click at [480, 76] on div at bounding box center [498, 74] width 42 height 17
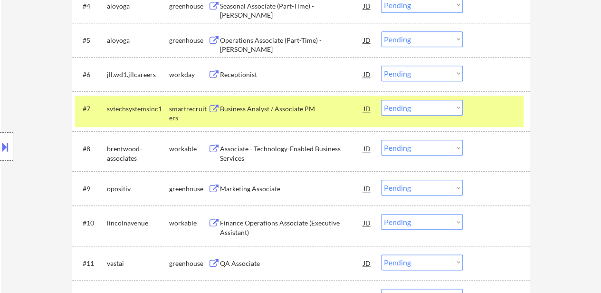
click at [485, 109] on div at bounding box center [498, 108] width 42 height 17
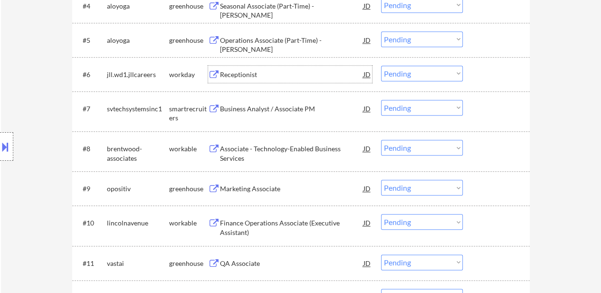
click at [254, 75] on div "Receptionist" at bounding box center [292, 75] width 144 height 10
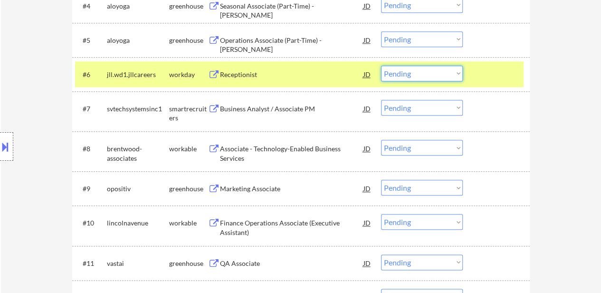
click at [412, 74] on select "Choose an option... Pending Applied Excluded (Questions) Excluded (Expired) Exc…" at bounding box center [422, 74] width 82 height 16
click at [381, 66] on select "Choose an option... Pending Applied Excluded (Questions) Excluded (Expired) Exc…" at bounding box center [422, 74] width 82 height 16
click at [272, 111] on div "Business Analyst / Associate PM" at bounding box center [292, 109] width 144 height 10
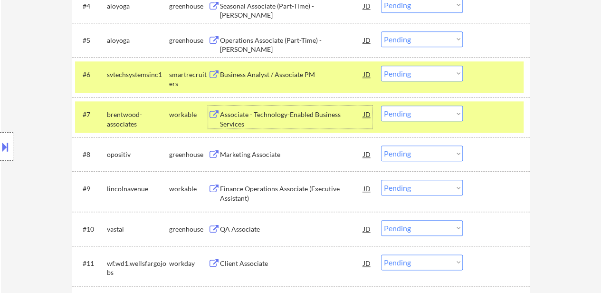
click at [430, 72] on select "Choose an option... Pending Applied Excluded (Questions) Excluded (Expired) Exc…" at bounding box center [422, 74] width 82 height 16
click at [381, 66] on select "Choose an option... Pending Applied Excluded (Questions) Excluded (Expired) Exc…" at bounding box center [422, 74] width 82 height 16
click at [289, 116] on div "Associate - Technology-Enabled Business Services" at bounding box center [292, 119] width 144 height 19
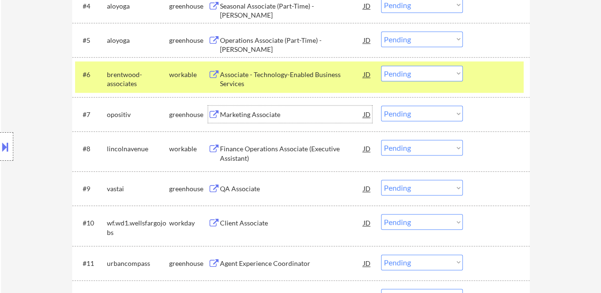
click at [427, 72] on select "Choose an option... Pending Applied Excluded (Questions) Excluded (Expired) Exc…" at bounding box center [422, 74] width 82 height 16
click at [381, 66] on select "Choose an option... Pending Applied Excluded (Questions) Excluded (Expired) Exc…" at bounding box center [422, 74] width 82 height 16
select select ""pending""
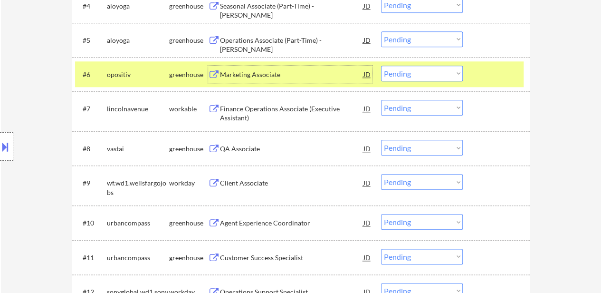
click at [276, 75] on div "Marketing Associate" at bounding box center [292, 75] width 144 height 10
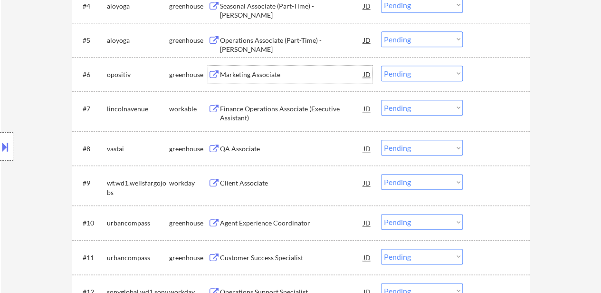
click at [485, 73] on div at bounding box center [498, 74] width 42 height 17
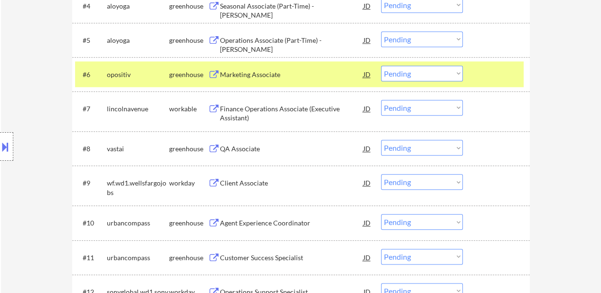
click at [271, 108] on div "Finance Operations Associate (Executive Assistant)" at bounding box center [292, 113] width 144 height 19
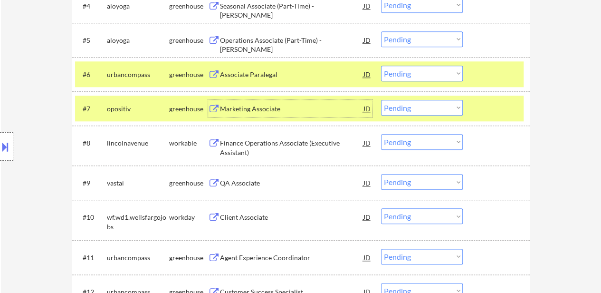
click at [265, 75] on div "Associate Paralegal" at bounding box center [292, 75] width 144 height 10
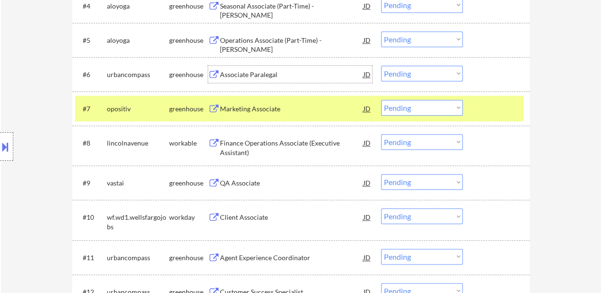
click at [418, 106] on select "Choose an option... Pending Applied Excluded (Questions) Excluded (Expired) Exc…" at bounding box center [422, 108] width 82 height 16
click at [381, 100] on select "Choose an option... Pending Applied Excluded (Questions) Excluded (Expired) Exc…" at bounding box center [422, 108] width 82 height 16
select select ""pending""
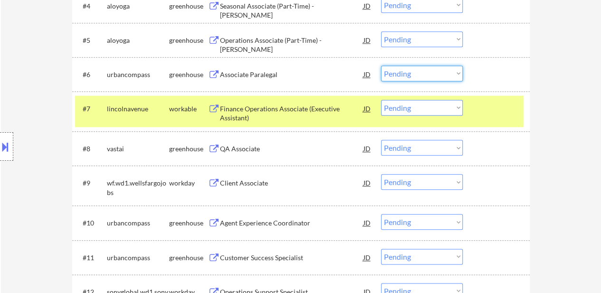
click at [413, 72] on select "Choose an option... Pending Applied Excluded (Questions) Excluded (Expired) Exc…" at bounding box center [422, 74] width 82 height 16
click at [381, 66] on select "Choose an option... Pending Applied Excluded (Questions) Excluded (Expired) Exc…" at bounding box center [422, 74] width 82 height 16
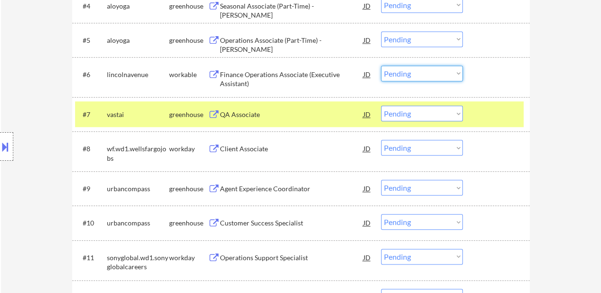
drag, startPoint x: 428, startPoint y: 71, endPoint x: 428, endPoint y: 78, distance: 6.2
click at [428, 71] on select "Choose an option... Pending Applied Excluded (Questions) Excluded (Expired) Exc…" at bounding box center [422, 74] width 82 height 16
click at [381, 66] on select "Choose an option... Pending Applied Excluded (Questions) Excluded (Expired) Exc…" at bounding box center [422, 74] width 82 height 16
click at [232, 116] on div "QA Associate" at bounding box center [292, 115] width 144 height 10
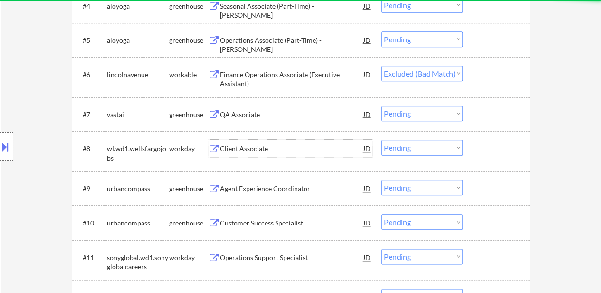
click at [253, 149] on div "Client Associate" at bounding box center [292, 149] width 144 height 10
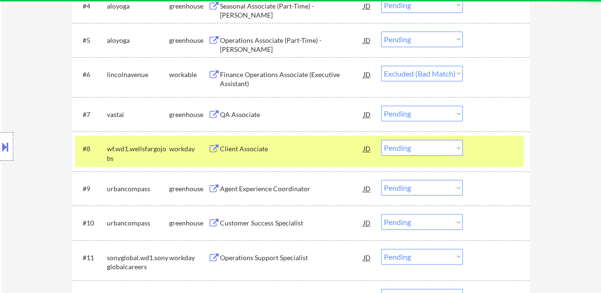
select select ""pending""
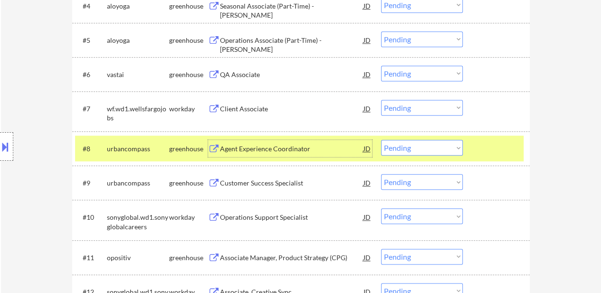
click at [367, 73] on div "JD" at bounding box center [368, 74] width 10 height 17
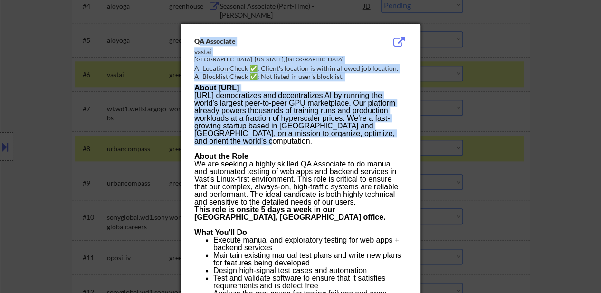
drag, startPoint x: 197, startPoint y: 40, endPoint x: 228, endPoint y: 139, distance: 103.0
click at [228, 139] on div "QA Associate vastai [GEOGRAPHIC_DATA], [US_STATE], [GEOGRAPHIC_DATA] AI Locatio…" at bounding box center [301, 279] width 240 height 511
click at [223, 120] on p "[URL] democratizes and decentralizes AI by running the world’s largest peer-to-…" at bounding box center [300, 118] width 212 height 53
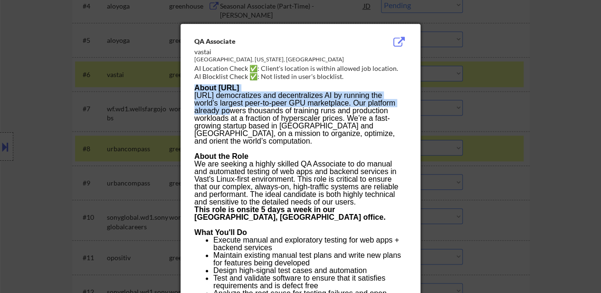
drag, startPoint x: 191, startPoint y: 37, endPoint x: 221, endPoint y: 94, distance: 64.4
click at [221, 94] on div "QA Associate vastai [GEOGRAPHIC_DATA], [US_STATE], [GEOGRAPHIC_DATA] AI Locatio…" at bounding box center [301, 279] width 240 height 511
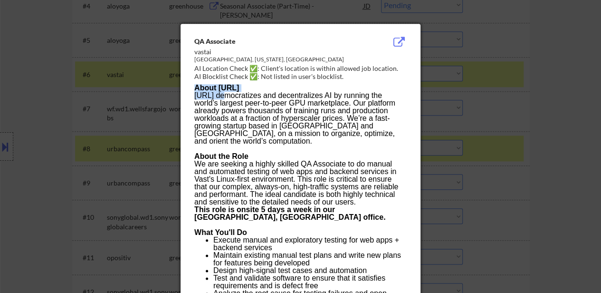
click at [207, 34] on div "QA Associate vastai [GEOGRAPHIC_DATA], [US_STATE], [GEOGRAPHIC_DATA] AI Locatio…" at bounding box center [301, 279] width 240 height 511
click at [197, 40] on div "QA Associate" at bounding box center [276, 42] width 165 height 10
click at [400, 38] on button at bounding box center [399, 42] width 15 height 11
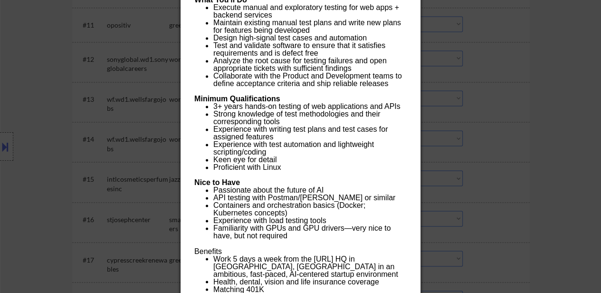
scroll to position [808, 0]
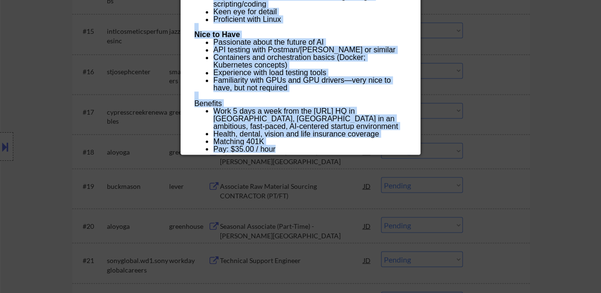
drag, startPoint x: 196, startPoint y: 41, endPoint x: 339, endPoint y: 147, distance: 177.4
copy div "LO Ipsumdolo sitame Con Adipisc, Elitseddoe, Tempor Incidi UT Laboreet Dolor ✅:…"
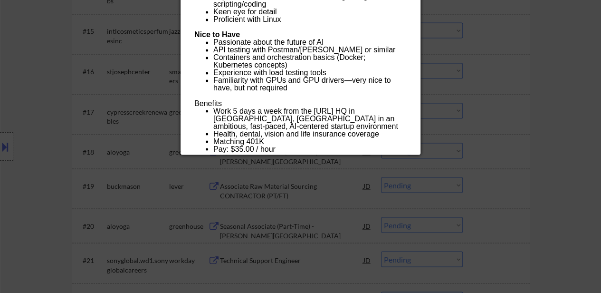
click at [508, 118] on div at bounding box center [300, 146] width 601 height 293
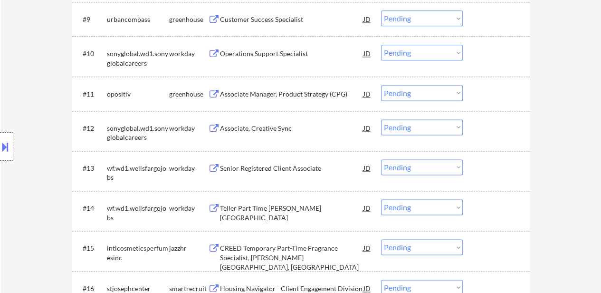
scroll to position [475, 0]
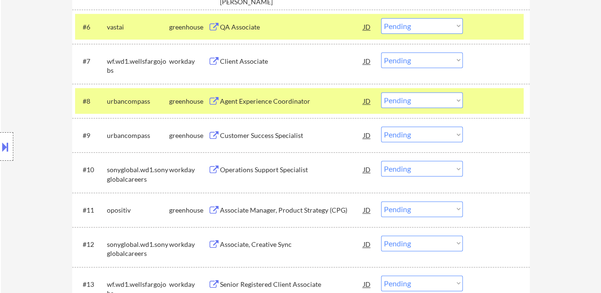
click at [492, 98] on div at bounding box center [498, 100] width 42 height 17
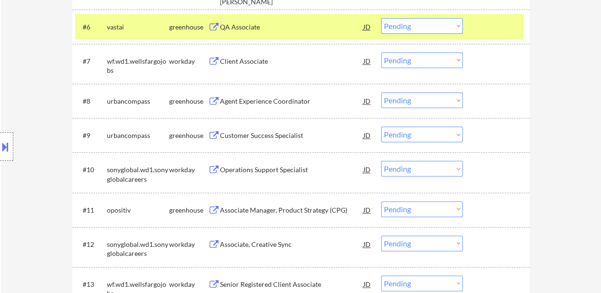
click at [493, 22] on div at bounding box center [498, 26] width 42 height 17
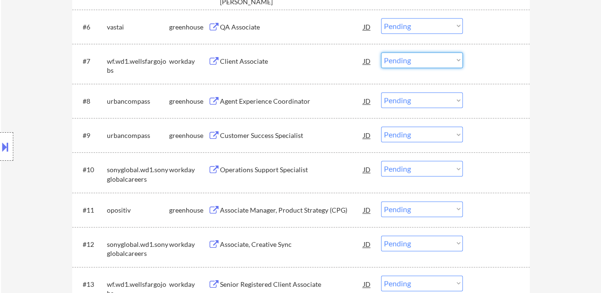
click at [405, 60] on select "Choose an option... Pending Applied Excluded (Questions) Excluded (Expired) Exc…" at bounding box center [422, 60] width 82 height 16
click at [381, 52] on select "Choose an option... Pending Applied Excluded (Questions) Excluded (Expired) Exc…" at bounding box center [422, 60] width 82 height 16
click at [253, 104] on div "Agent Experience Coordinator" at bounding box center [292, 102] width 144 height 10
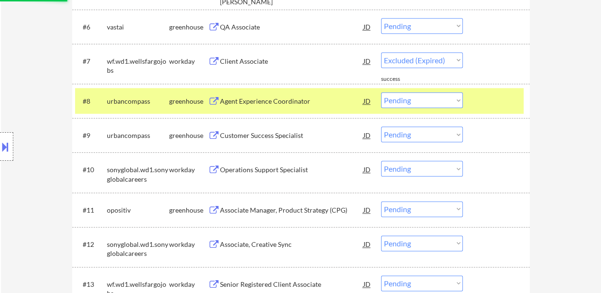
select select ""pending""
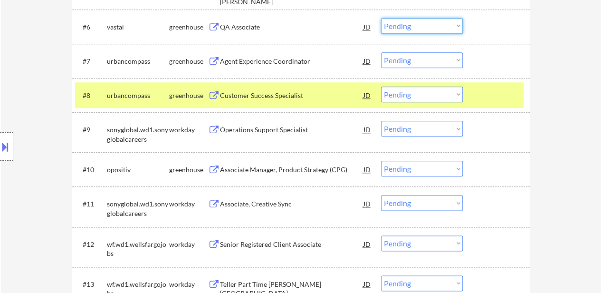
click at [431, 25] on select "Choose an option... Pending Applied Excluded (Questions) Excluded (Expired) Exc…" at bounding box center [422, 26] width 82 height 16
click at [381, 18] on select "Choose an option... Pending Applied Excluded (Questions) Excluded (Expired) Exc…" at bounding box center [422, 26] width 82 height 16
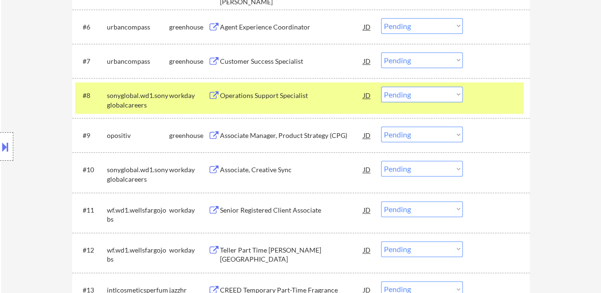
scroll to position [428, 0]
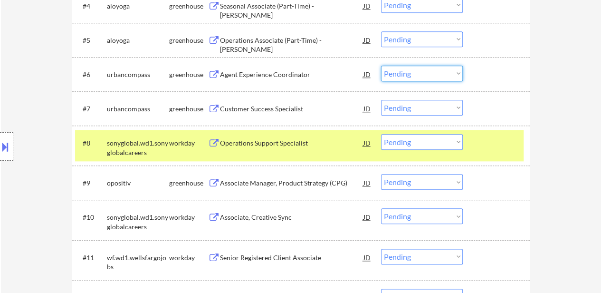
click at [418, 71] on select "Choose an option... Pending Applied Excluded (Questions) Excluded (Expired) Exc…" at bounding box center [422, 74] width 82 height 16
click at [381, 66] on select "Choose an option... Pending Applied Excluded (Questions) Excluded (Expired) Exc…" at bounding box center [422, 74] width 82 height 16
click at [270, 110] on div "Customer Success Specialist" at bounding box center [292, 109] width 144 height 10
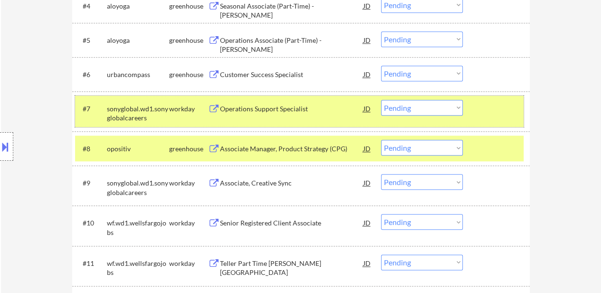
click at [500, 121] on div "#7 sonyglobal.wd1.sonyglobalcareers workday Operations Support Specialist JD Ch…" at bounding box center [299, 111] width 449 height 31
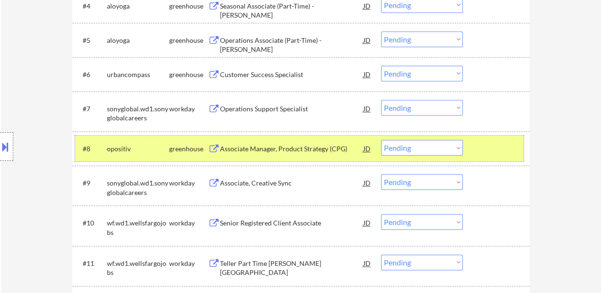
click at [490, 153] on div at bounding box center [498, 148] width 42 height 17
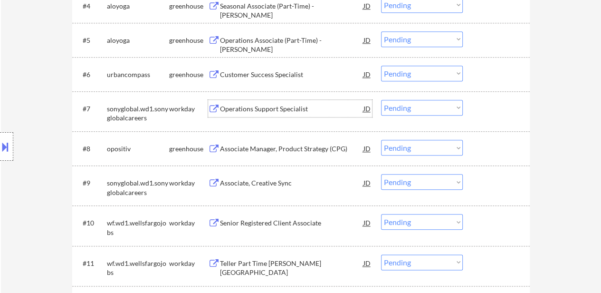
click at [250, 109] on div "Operations Support Specialist" at bounding box center [292, 109] width 144 height 10
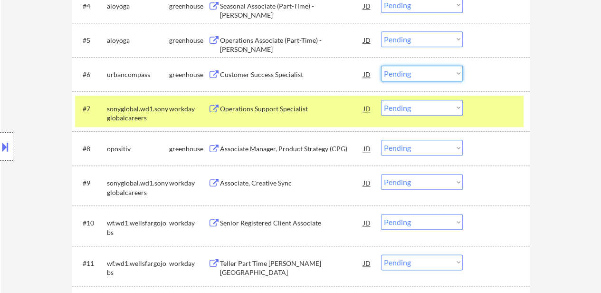
click at [436, 75] on select "Choose an option... Pending Applied Excluded (Questions) Excluded (Expired) Exc…" at bounding box center [422, 74] width 82 height 16
click at [381, 66] on select "Choose an option... Pending Applied Excluded (Questions) Excluded (Expired) Exc…" at bounding box center [422, 74] width 82 height 16
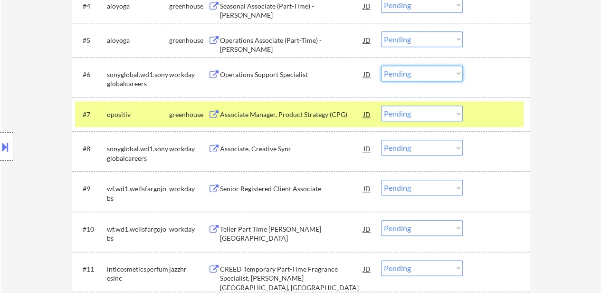
click at [445, 73] on select "Choose an option... Pending Applied Excluded (Questions) Excluded (Expired) Exc…" at bounding box center [422, 74] width 82 height 16
click at [381, 66] on select "Choose an option... Pending Applied Excluded (Questions) Excluded (Expired) Exc…" at bounding box center [422, 74] width 82 height 16
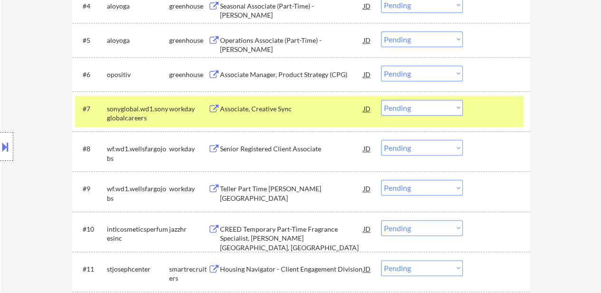
click at [500, 110] on div at bounding box center [498, 108] width 42 height 17
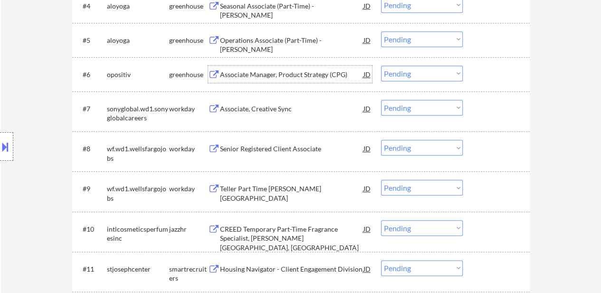
click at [267, 72] on div "Associate Manager, Product Strategy (CPG)" at bounding box center [292, 75] width 144 height 10
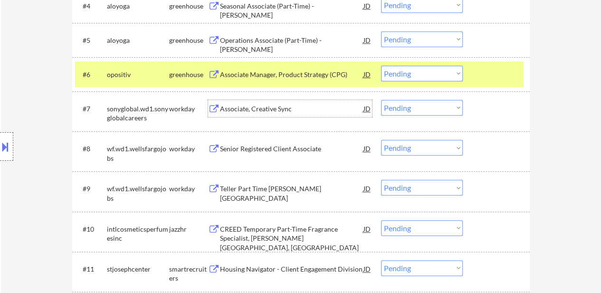
click at [250, 107] on div "Associate, Creative Sync" at bounding box center [292, 109] width 144 height 10
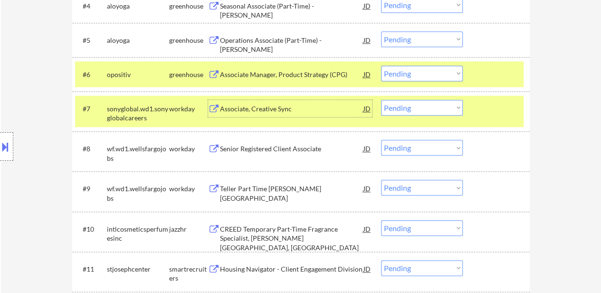
click at [439, 73] on select "Choose an option... Pending Applied Excluded (Questions) Excluded (Expired) Exc…" at bounding box center [422, 74] width 82 height 16
click at [381, 66] on select "Choose an option... Pending Applied Excluded (Questions) Excluded (Expired) Exc…" at bounding box center [422, 74] width 82 height 16
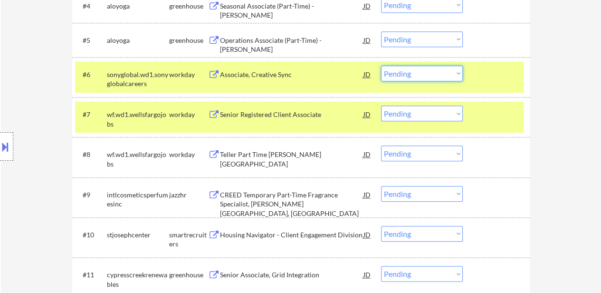
click at [421, 71] on select "Choose an option... Pending Applied Excluded (Questions) Excluded (Expired) Exc…" at bounding box center [422, 74] width 82 height 16
click at [381, 66] on select "Choose an option... Pending Applied Excluded (Questions) Excluded (Expired) Exc…" at bounding box center [422, 74] width 82 height 16
click at [267, 111] on div "Senior Registered Client Associate" at bounding box center [292, 115] width 144 height 10
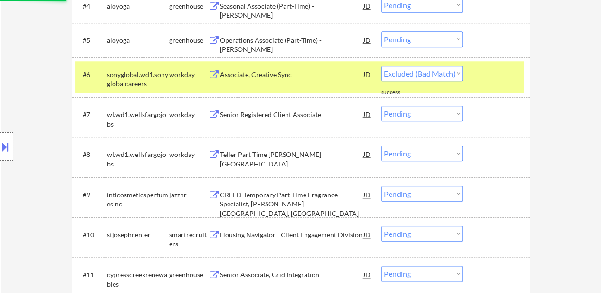
select select ""pending""
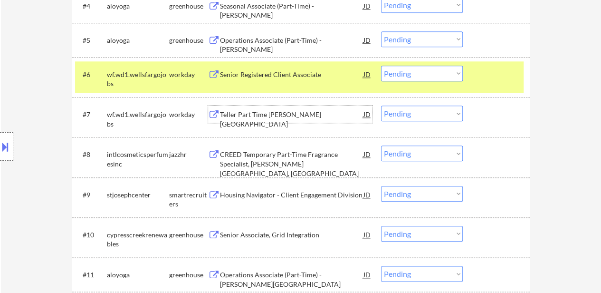
click at [275, 112] on div "Teller Part Time [PERSON_NAME][GEOGRAPHIC_DATA]" at bounding box center [292, 119] width 144 height 19
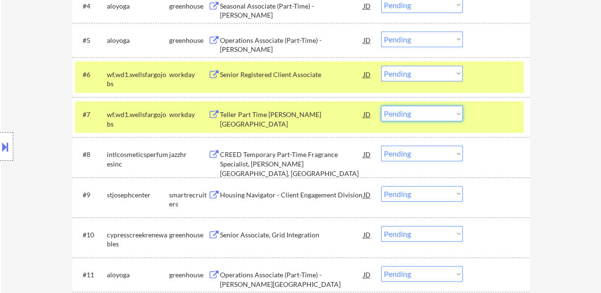
click at [420, 115] on select "Choose an option... Pending Applied Excluded (Questions) Excluded (Expired) Exc…" at bounding box center [422, 114] width 82 height 16
click at [381, 106] on select "Choose an option... Pending Applied Excluded (Questions) Excluded (Expired) Exc…" at bounding box center [422, 114] width 82 height 16
click at [291, 152] on div "CREED Temporary Part-Time Fragrance Specialist, [PERSON_NAME][GEOGRAPHIC_DATA],…" at bounding box center [292, 164] width 144 height 28
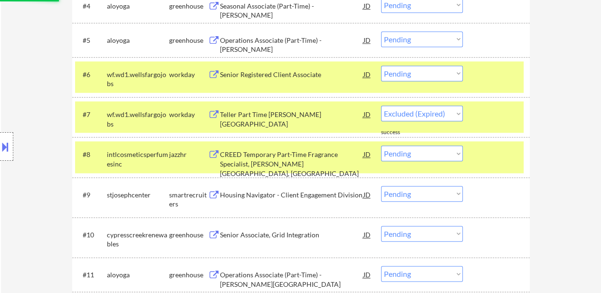
select select ""pending""
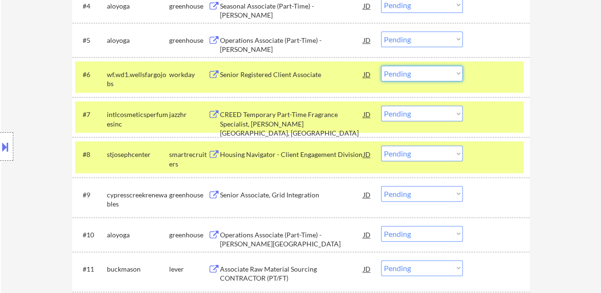
click at [434, 72] on select "Choose an option... Pending Applied Excluded (Questions) Excluded (Expired) Exc…" at bounding box center [422, 74] width 82 height 16
click at [381, 66] on select "Choose an option... Pending Applied Excluded (Questions) Excluded (Expired) Exc…" at bounding box center [422, 74] width 82 height 16
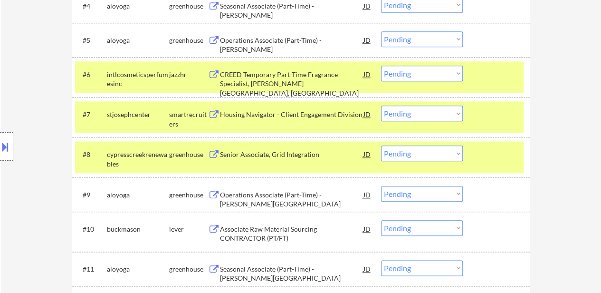
click at [475, 120] on div "#7 stjosephcenter smartrecruiters Housing Navigator - Client Engagement Divisio…" at bounding box center [299, 116] width 449 height 31
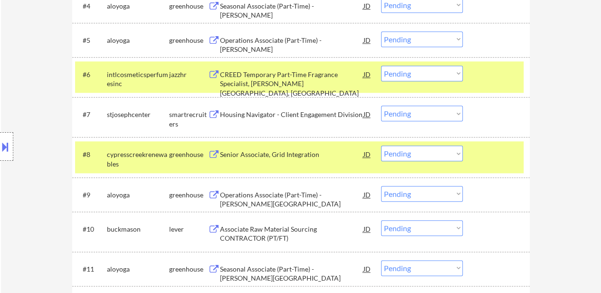
click at [475, 148] on div "#8 cypresscreekrenewables greenhouse Senior Associate, Grid Integration JD Choo…" at bounding box center [299, 156] width 449 height 31
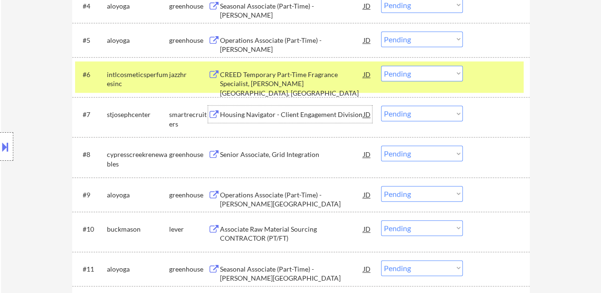
click at [293, 121] on div "Housing Navigator - Client Engagement Division" at bounding box center [292, 114] width 144 height 17
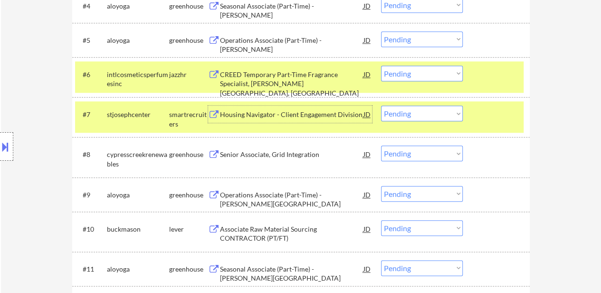
click at [393, 68] on select "Choose an option... Pending Applied Excluded (Questions) Excluded (Expired) Exc…" at bounding box center [422, 74] width 82 height 16
click at [381, 66] on select "Choose an option... Pending Applied Excluded (Questions) Excluded (Expired) Exc…" at bounding box center [422, 74] width 82 height 16
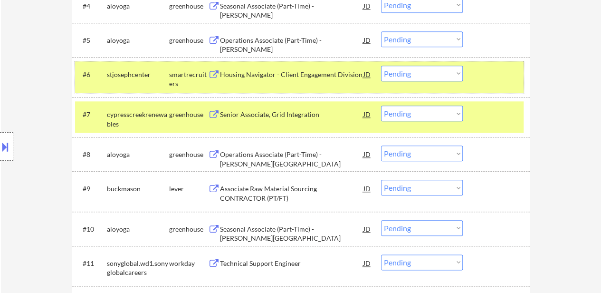
click at [491, 72] on div at bounding box center [498, 74] width 42 height 17
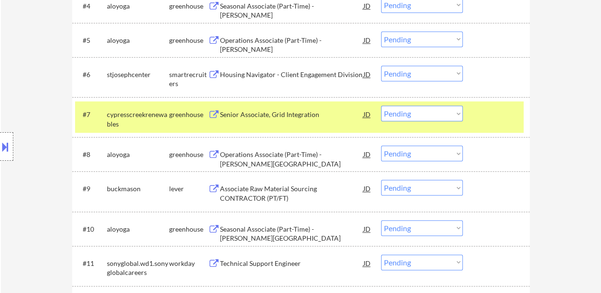
click at [475, 113] on div "#7 cypresscreekrenewables greenhouse Senior Associate, Grid Integration JD Choo…" at bounding box center [299, 116] width 449 height 31
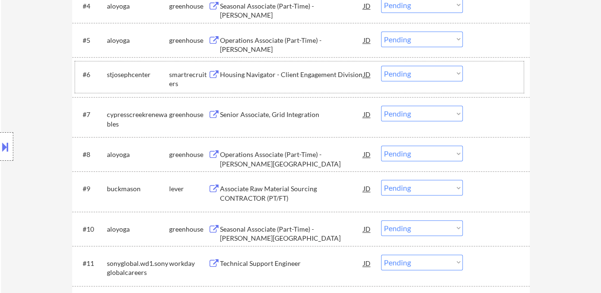
click at [480, 80] on div at bounding box center [498, 74] width 42 height 17
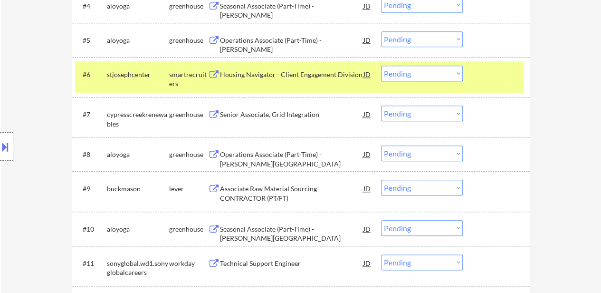
click at [263, 105] on div "#7 cypresscreekrenewables greenhouse Senior Associate, Grid Integration JD Choo…" at bounding box center [299, 116] width 449 height 31
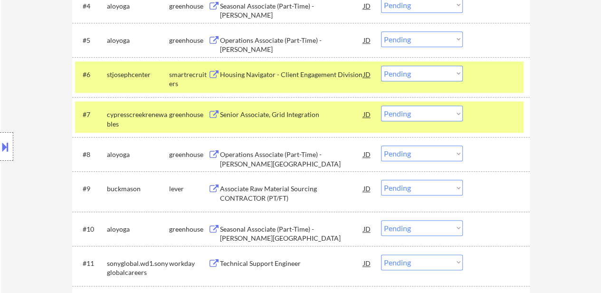
click at [475, 123] on div "#7 cypresscreekrenewables greenhouse Senior Associate, Grid Integration JD Choo…" at bounding box center [299, 116] width 449 height 31
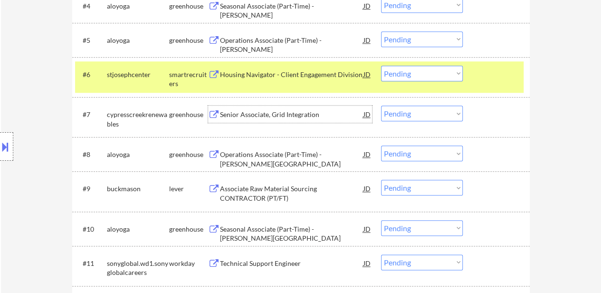
click at [300, 117] on div "Senior Associate, Grid Integration" at bounding box center [292, 115] width 144 height 10
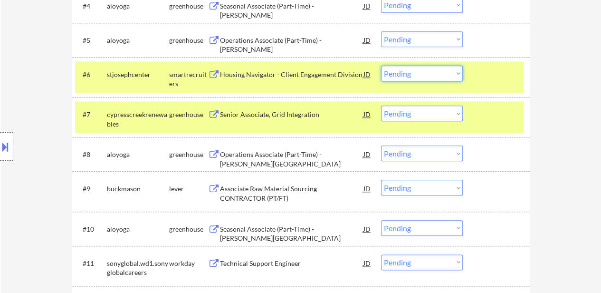
click at [452, 76] on select "Choose an option... Pending Applied Excluded (Questions) Excluded (Expired) Exc…" at bounding box center [422, 74] width 82 height 16
click at [381, 66] on select "Choose an option... Pending Applied Excluded (Questions) Excluded (Expired) Exc…" at bounding box center [422, 74] width 82 height 16
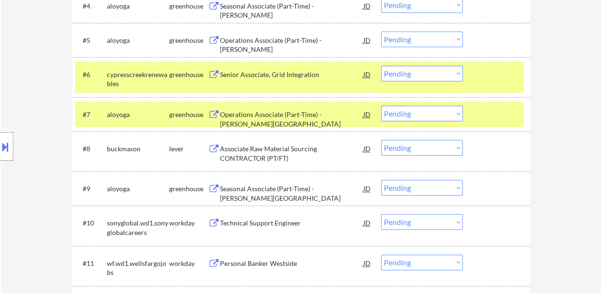
click at [505, 111] on div at bounding box center [498, 114] width 42 height 17
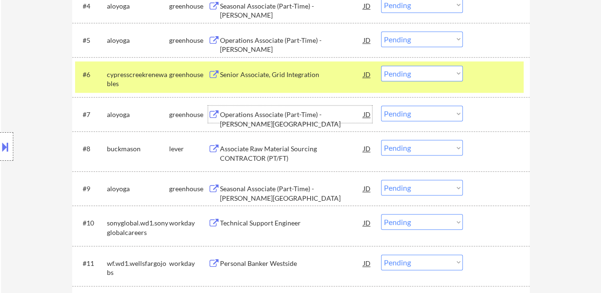
click at [320, 114] on div "Operations Associate (Part-Time) - [PERSON_NAME][GEOGRAPHIC_DATA]" at bounding box center [292, 119] width 144 height 19
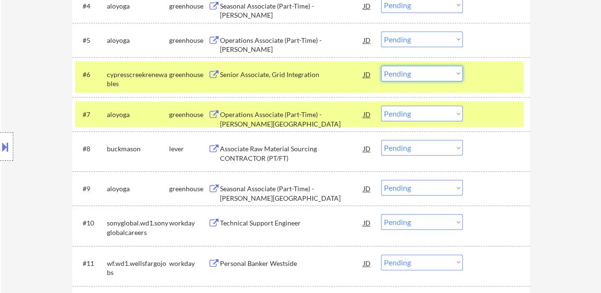
click at [422, 71] on select "Choose an option... Pending Applied Excluded (Questions) Excluded (Expired) Exc…" at bounding box center [422, 74] width 82 height 16
click at [381, 66] on select "Choose an option... Pending Applied Excluded (Questions) Excluded (Expired) Exc…" at bounding box center [422, 74] width 82 height 16
select select ""pending""
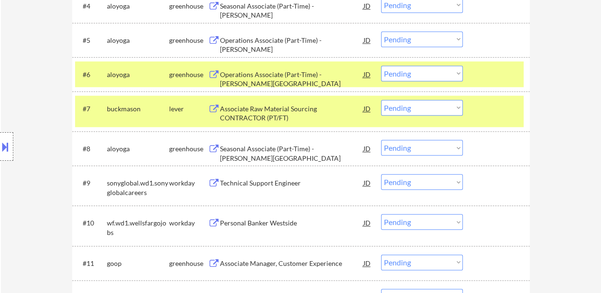
click at [485, 100] on div at bounding box center [498, 108] width 42 height 17
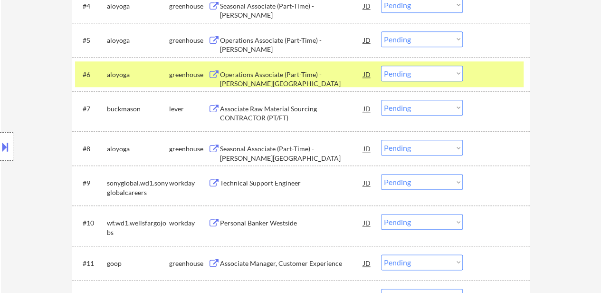
click at [410, 108] on select "Choose an option... Pending Applied Excluded (Questions) Excluded (Expired) Exc…" at bounding box center [422, 108] width 82 height 16
click at [381, 100] on select "Choose an option... Pending Applied Excluded (Questions) Excluded (Expired) Exc…" at bounding box center [422, 108] width 82 height 16
select select ""pending""
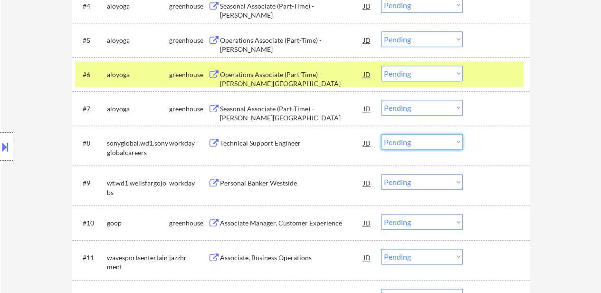
click at [402, 145] on select "Choose an option... Pending Applied Excluded (Questions) Excluded (Expired) Exc…" at bounding box center [422, 142] width 82 height 16
click at [381, 134] on select "Choose an option... Pending Applied Excluded (Questions) Excluded (Expired) Exc…" at bounding box center [422, 142] width 82 height 16
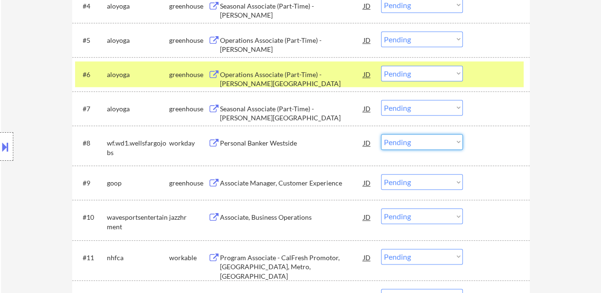
click at [394, 139] on select "Choose an option... Pending Applied Excluded (Questions) Excluded (Expired) Exc…" at bounding box center [422, 142] width 82 height 16
click at [381, 134] on select "Choose an option... Pending Applied Excluded (Questions) Excluded (Expired) Exc…" at bounding box center [422, 142] width 82 height 16
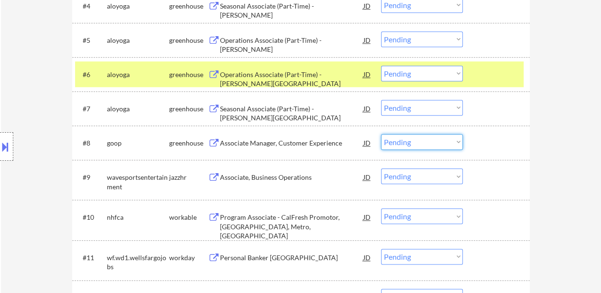
click at [412, 136] on select "Choose an option... Pending Applied Excluded (Questions) Excluded (Expired) Exc…" at bounding box center [422, 142] width 82 height 16
click at [381, 134] on select "Choose an option... Pending Applied Excluded (Questions) Excluded (Expired) Exc…" at bounding box center [422, 142] width 82 height 16
select select ""pending""
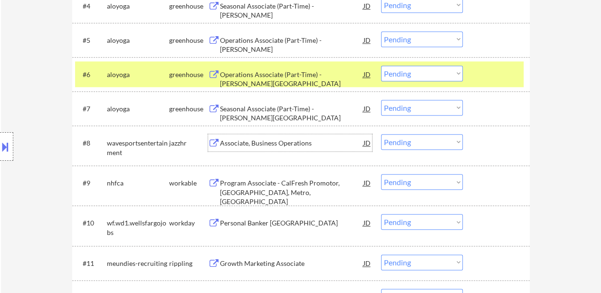
click at [281, 141] on div "Associate, Business Operations" at bounding box center [292, 143] width 144 height 10
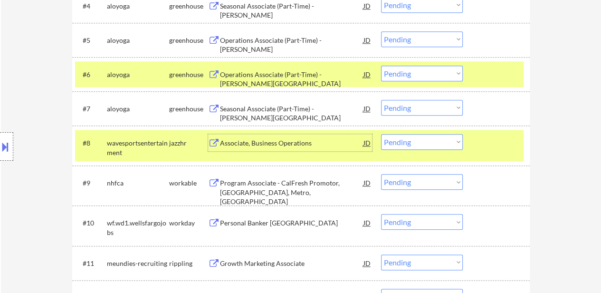
click at [444, 68] on select "Choose an option... Pending Applied Excluded (Questions) Excluded (Expired) Exc…" at bounding box center [422, 74] width 82 height 16
click at [381, 66] on select "Choose an option... Pending Applied Excluded (Questions) Excluded (Expired) Exc…" at bounding box center [422, 74] width 82 height 16
select select ""pending""
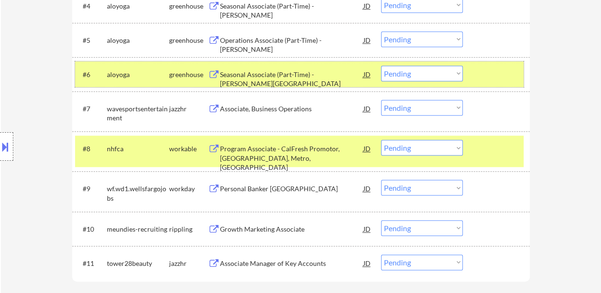
click at [481, 81] on div at bounding box center [498, 74] width 42 height 17
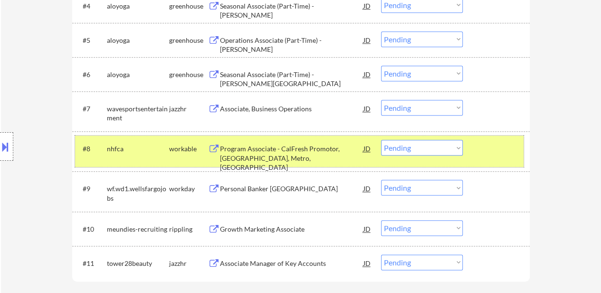
click at [488, 139] on div "#8 nhfca workable Program Associate - CalFresh Promotor, [GEOGRAPHIC_DATA], Met…" at bounding box center [299, 151] width 449 height 31
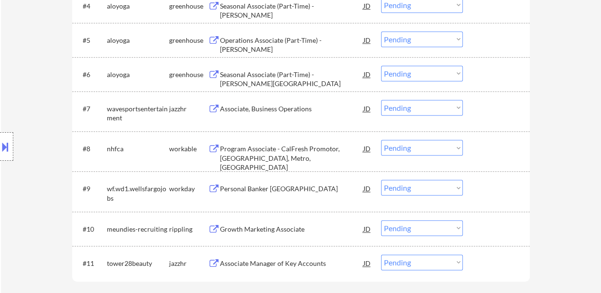
click at [489, 104] on div at bounding box center [498, 108] width 42 height 17
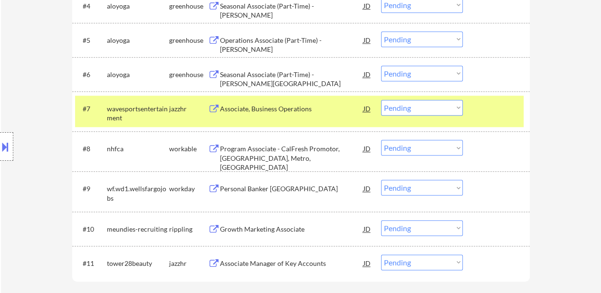
click at [291, 150] on div "Program Associate - CalFresh Promotor, [GEOGRAPHIC_DATA], Metro, [GEOGRAPHIC_DA…" at bounding box center [292, 158] width 144 height 28
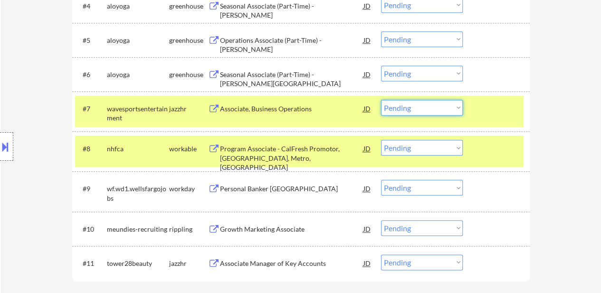
click at [432, 108] on select "Choose an option... Pending Applied Excluded (Questions) Excluded (Expired) Exc…" at bounding box center [422, 108] width 82 height 16
click at [381, 100] on select "Choose an option... Pending Applied Excluded (Questions) Excluded (Expired) Exc…" at bounding box center [422, 108] width 82 height 16
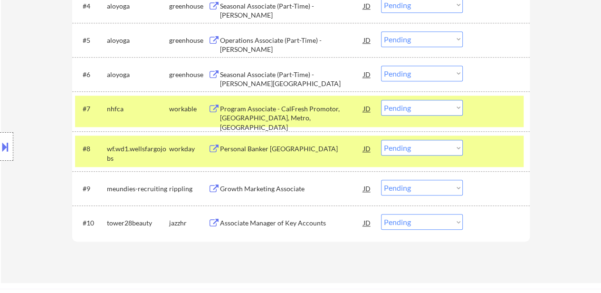
click at [472, 111] on div "#7 nhfca workable Program Associate - CalFresh Promotor, [GEOGRAPHIC_DATA], Met…" at bounding box center [299, 111] width 449 height 31
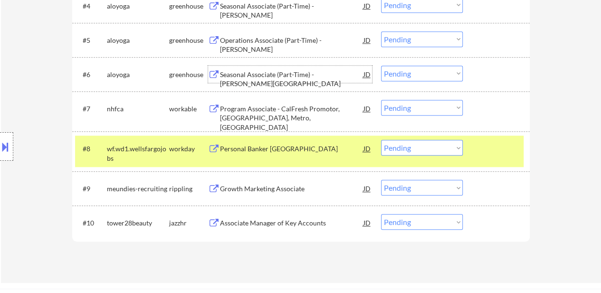
click at [302, 72] on div "Seasonal Associate (Part-Time) - [PERSON_NAME][GEOGRAPHIC_DATA]" at bounding box center [292, 79] width 144 height 19
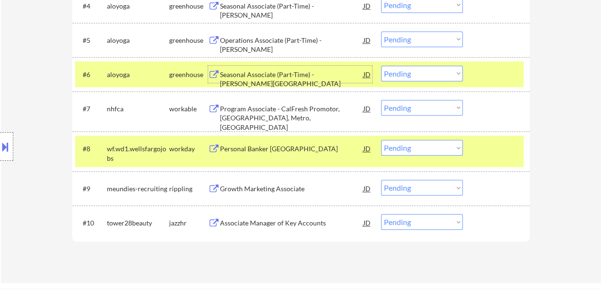
click at [419, 109] on select "Choose an option... Pending Applied Excluded (Questions) Excluded (Expired) Exc…" at bounding box center [422, 108] width 82 height 16
click at [381, 100] on select "Choose an option... Pending Applied Excluded (Questions) Excluded (Expired) Exc…" at bounding box center [422, 108] width 82 height 16
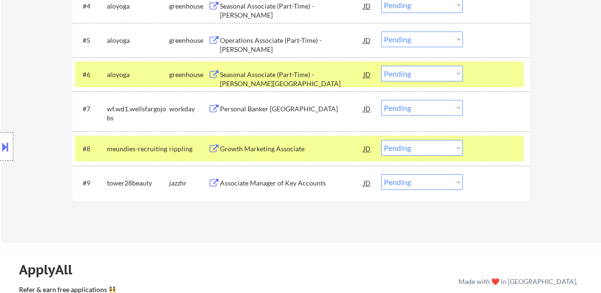
click at [390, 109] on select "Choose an option... Pending Applied Excluded (Questions) Excluded (Expired) Exc…" at bounding box center [422, 108] width 82 height 16
click at [381, 100] on select "Choose an option... Pending Applied Excluded (Questions) Excluded (Expired) Exc…" at bounding box center [422, 108] width 82 height 16
click at [260, 150] on div "Growth Marketing Associate" at bounding box center [292, 149] width 144 height 10
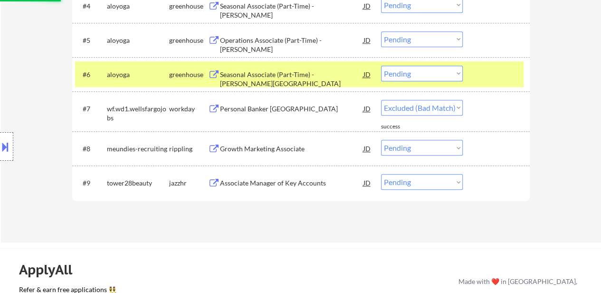
select select ""pending""
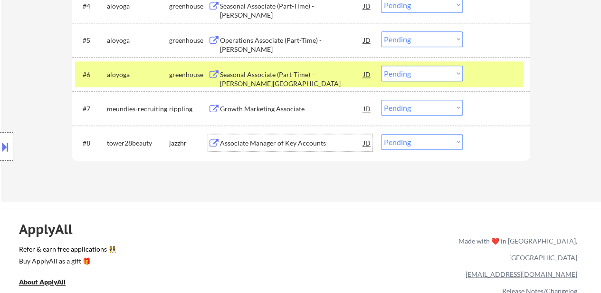
click at [279, 103] on div "Growth Marketing Associate" at bounding box center [292, 108] width 144 height 17
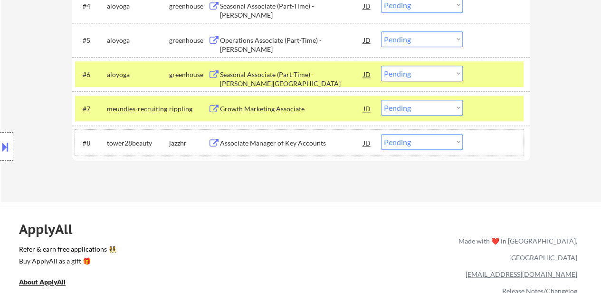
click at [303, 154] on div "#8 tower28beauty jazzhr Associate Manager of Key Accounts JD Choose an option..…" at bounding box center [299, 143] width 449 height 26
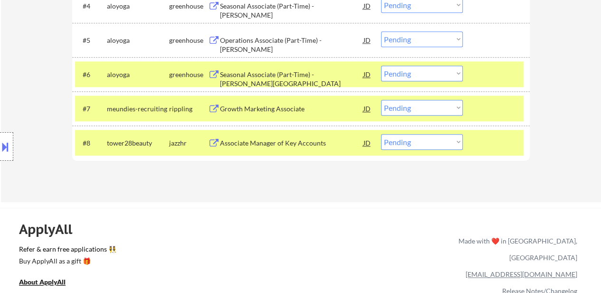
click at [295, 145] on div "Associate Manager of Key Accounts" at bounding box center [292, 143] width 144 height 10
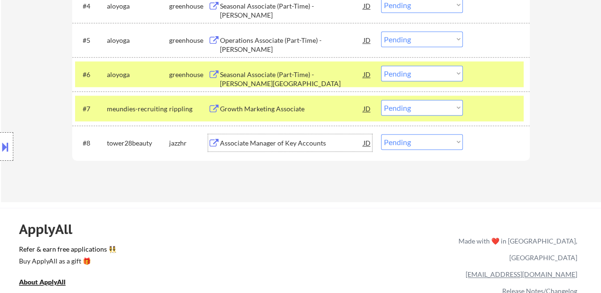
click at [445, 136] on select "Choose an option... Pending Applied Excluded (Questions) Excluded (Expired) Exc…" at bounding box center [422, 142] width 82 height 16
select select ""excluded__bad_match_""
click at [381, 134] on select "Choose an option... Pending Applied Excluded (Questions) Excluded (Expired) Exc…" at bounding box center [422, 142] width 82 height 16
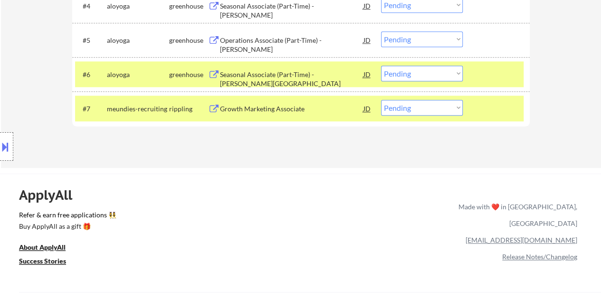
scroll to position [380, 0]
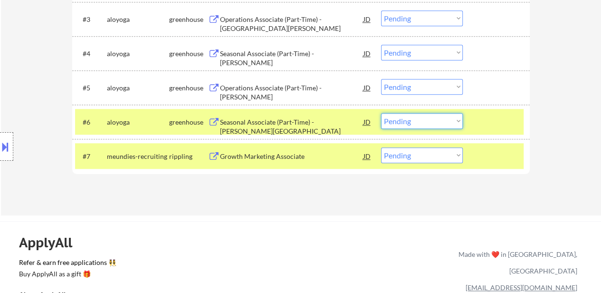
click at [418, 120] on select "Choose an option... Pending Applied Excluded (Questions) Excluded (Expired) Exc…" at bounding box center [422, 121] width 82 height 16
click at [381, 113] on select "Choose an option... Pending Applied Excluded (Questions) Excluded (Expired) Exc…" at bounding box center [422, 121] width 82 height 16
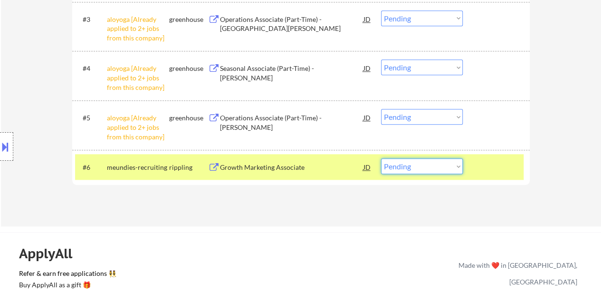
click at [413, 166] on select "Choose an option... Pending Applied Excluded (Questions) Excluded (Expired) Exc…" at bounding box center [422, 166] width 82 height 16
select select ""excluded__bad_match_""
click at [381, 158] on select "Choose an option... Pending Applied Excluded (Questions) Excluded (Expired) Exc…" at bounding box center [422, 166] width 82 height 16
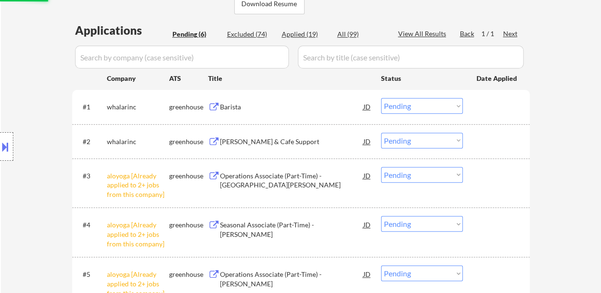
scroll to position [190, 0]
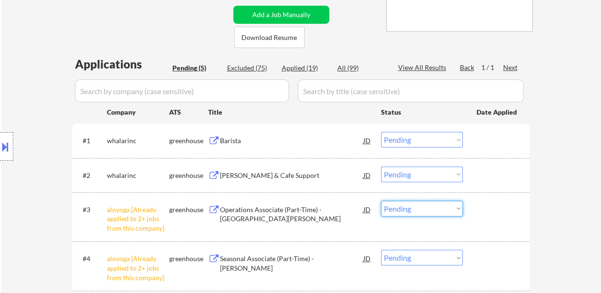
click at [421, 208] on select "Choose an option... Pending Applied Excluded (Questions) Excluded (Expired) Exc…" at bounding box center [422, 209] width 82 height 16
select select ""excluded__other_""
click at [381, 201] on select "Choose an option... Pending Applied Excluded (Questions) Excluded (Expired) Exc…" at bounding box center [422, 209] width 82 height 16
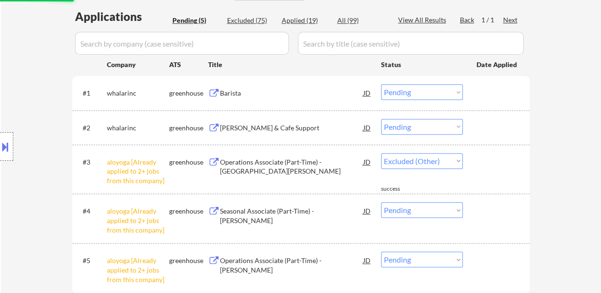
click at [449, 210] on select "Choose an option... Pending Applied Excluded (Questions) Excluded (Expired) Exc…" at bounding box center [422, 210] width 82 height 16
select select ""excluded__other_""
click at [381, 202] on select "Choose an option... Pending Applied Excluded (Questions) Excluded (Expired) Exc…" at bounding box center [422, 210] width 82 height 16
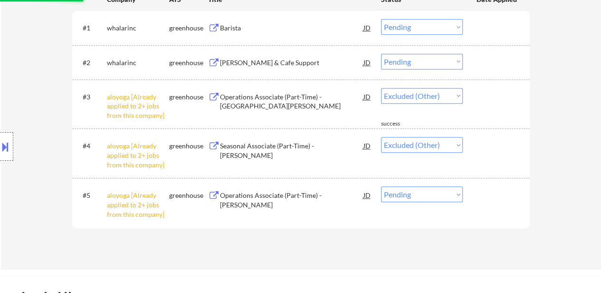
scroll to position [380, 0]
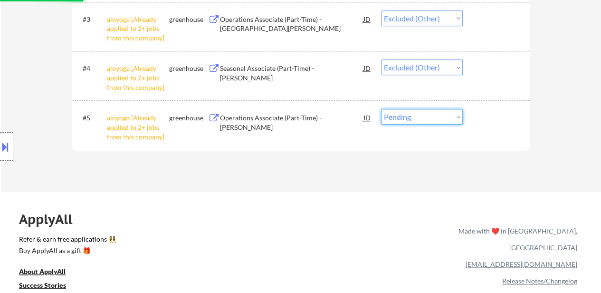
click at [427, 116] on select "Choose an option... Pending Applied Excluded (Questions) Excluded (Expired) Exc…" at bounding box center [422, 117] width 82 height 16
select select ""pending""
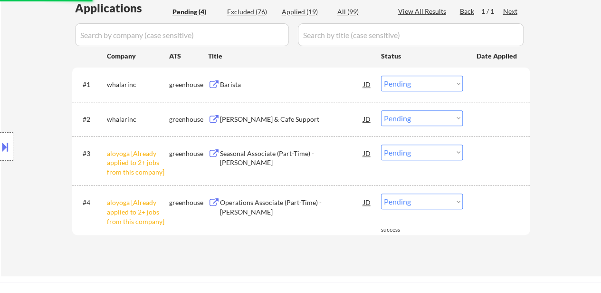
scroll to position [238, 0]
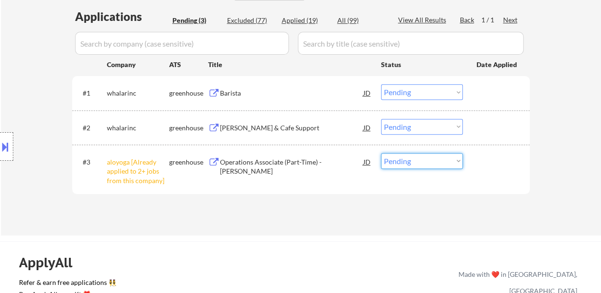
click at [408, 158] on select "Choose an option... Pending Applied Excluded (Questions) Excluded (Expired) Exc…" at bounding box center [422, 161] width 82 height 16
select select ""excluded__other_""
click at [381, 153] on select "Choose an option... Pending Applied Excluded (Questions) Excluded (Expired) Exc…" at bounding box center [422, 161] width 82 height 16
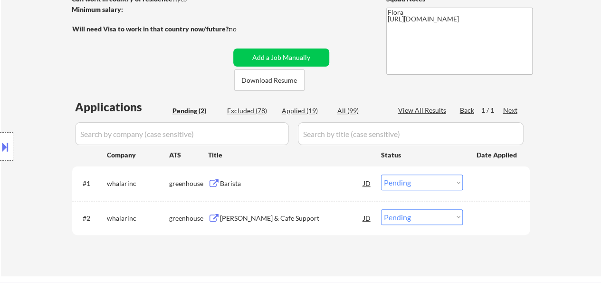
scroll to position [143, 0]
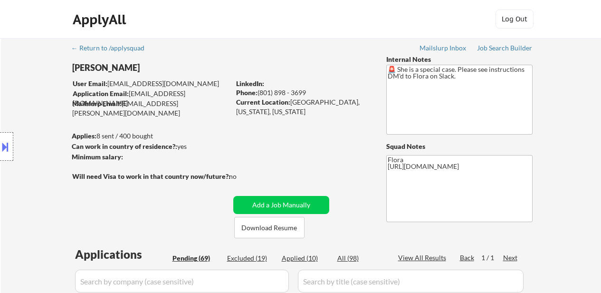
select select ""pending""
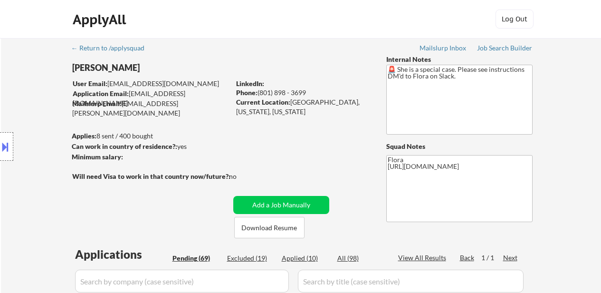
select select ""pending""
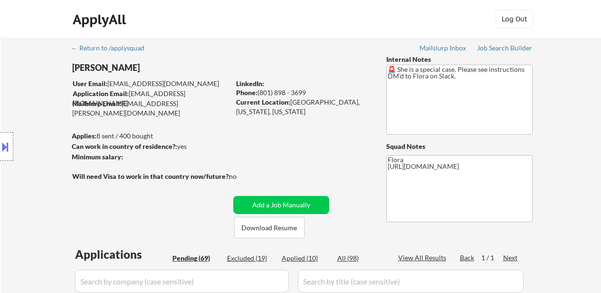
select select ""pending""
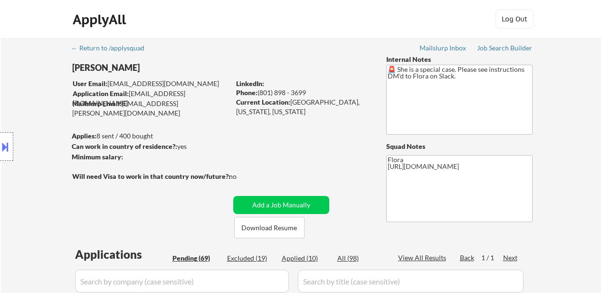
select select ""pending""
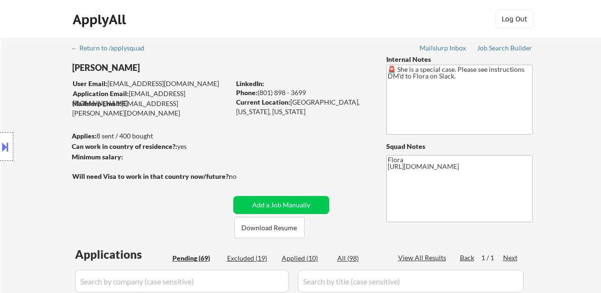
select select ""pending""
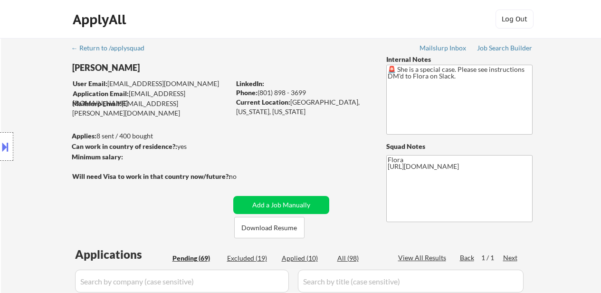
select select ""pending""
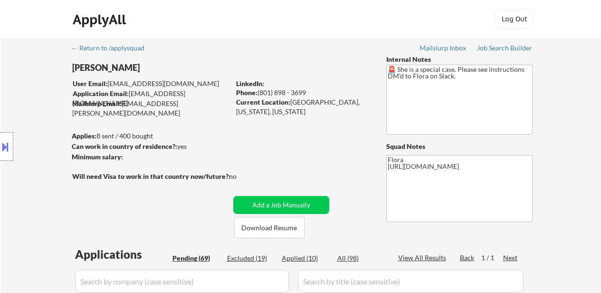
select select ""pending""
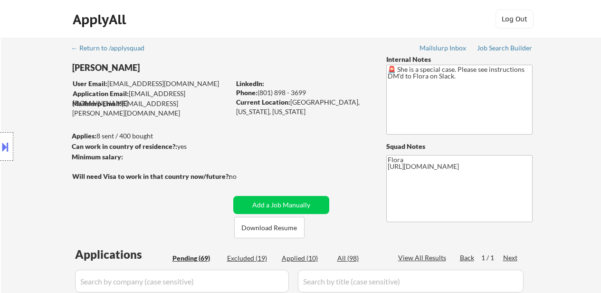
select select ""pending""
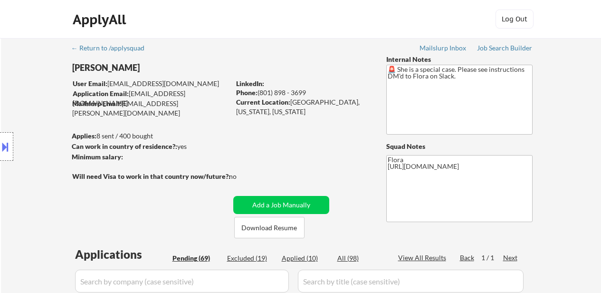
select select ""pending""
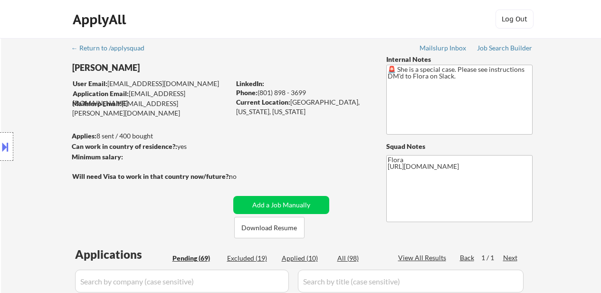
select select ""pending""
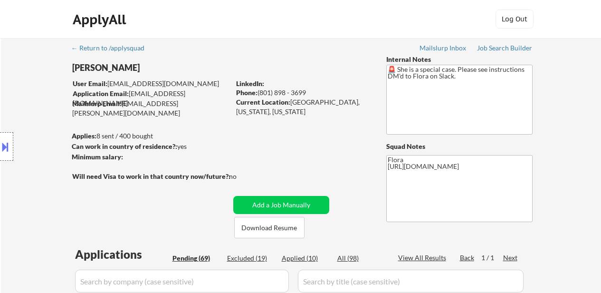
select select ""pending""
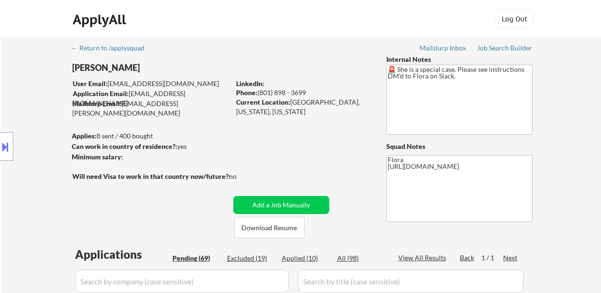
select select ""pending""
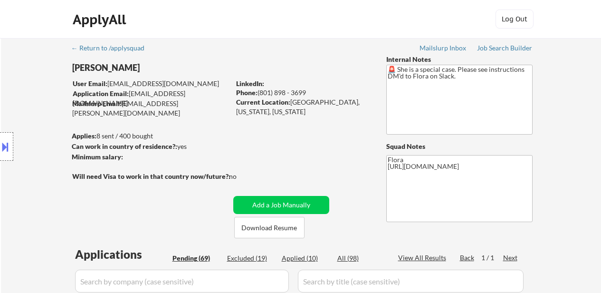
select select ""pending""
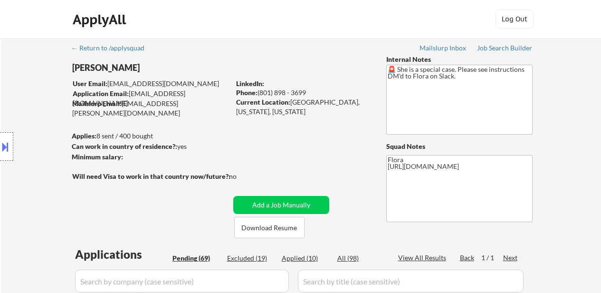
select select ""pending""
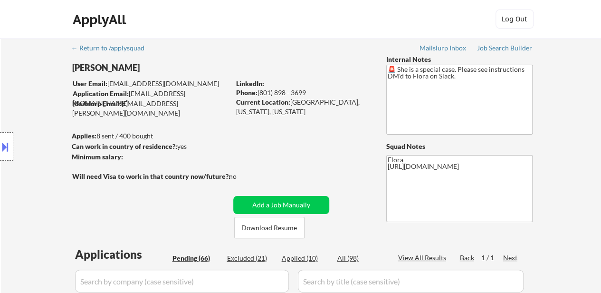
select select ""pending""
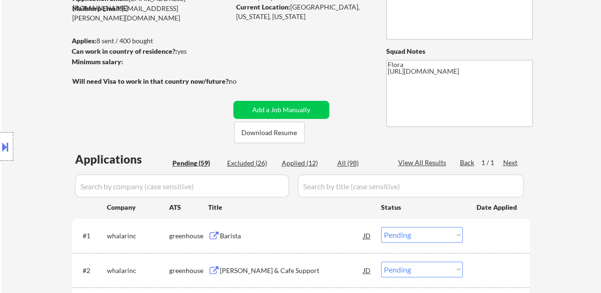
select select ""pending""
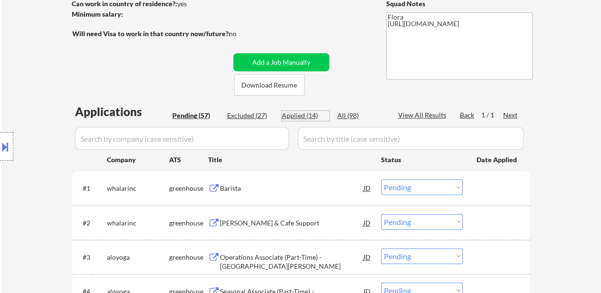
click at [307, 117] on div "Applied (14)" at bounding box center [306, 116] width 48 height 10
select select ""applied""
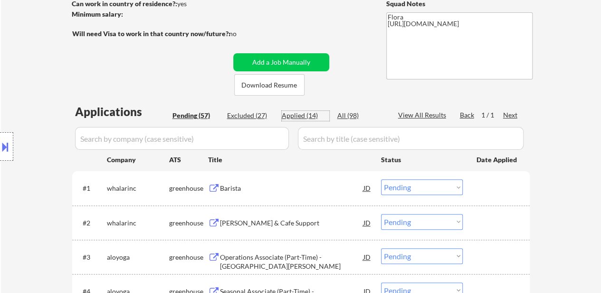
select select ""applied""
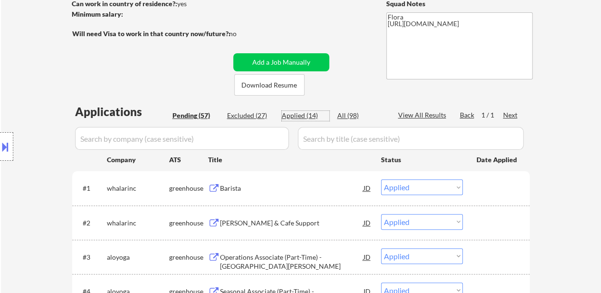
select select ""applied""
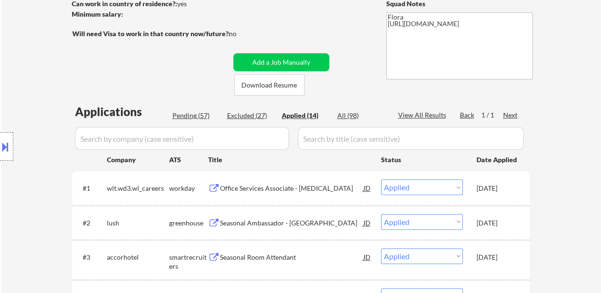
select select ""applied""
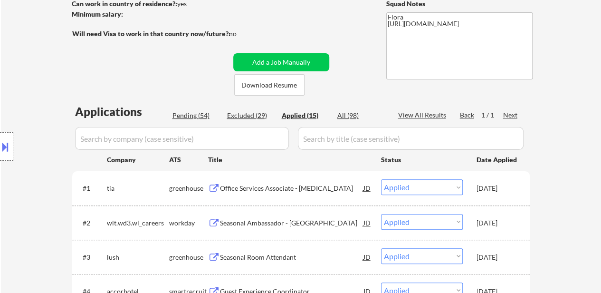
select select ""applied""
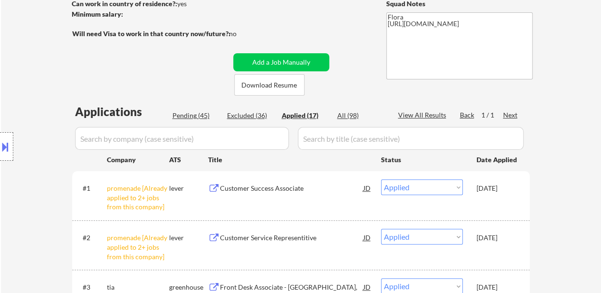
select select ""applied""
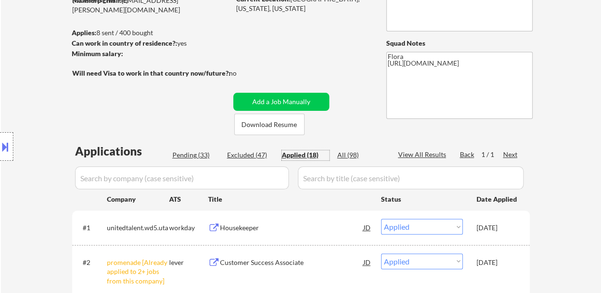
scroll to position [48, 0]
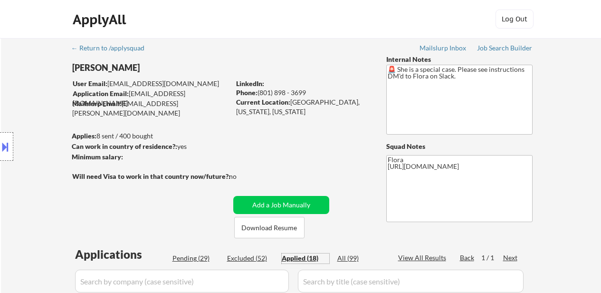
select select ""applied""
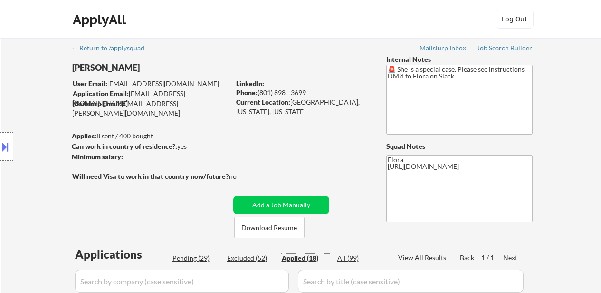
select select ""applied""
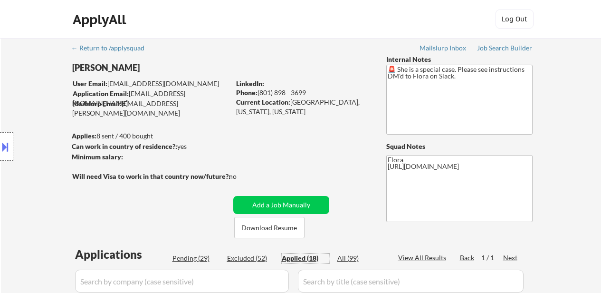
select select ""applied""
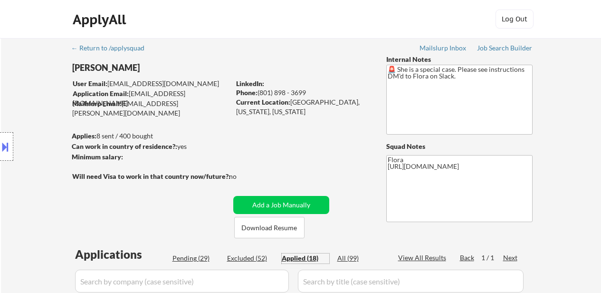
select select ""applied""
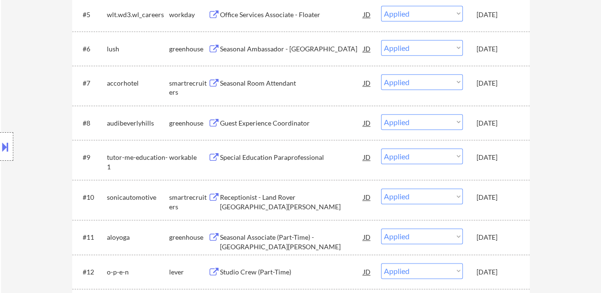
scroll to position [475, 0]
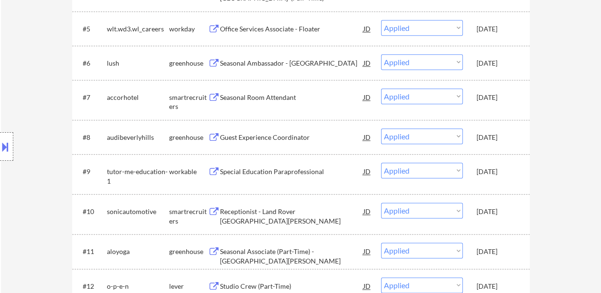
select select ""applied""
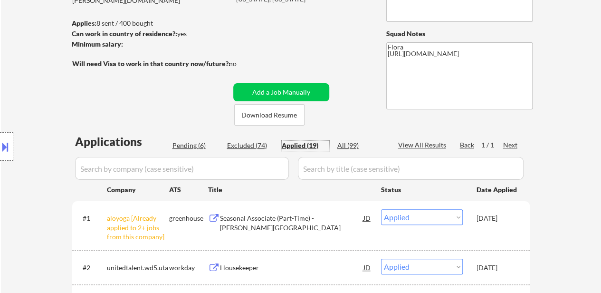
scroll to position [95, 0]
